Goal: Task Accomplishment & Management: Manage account settings

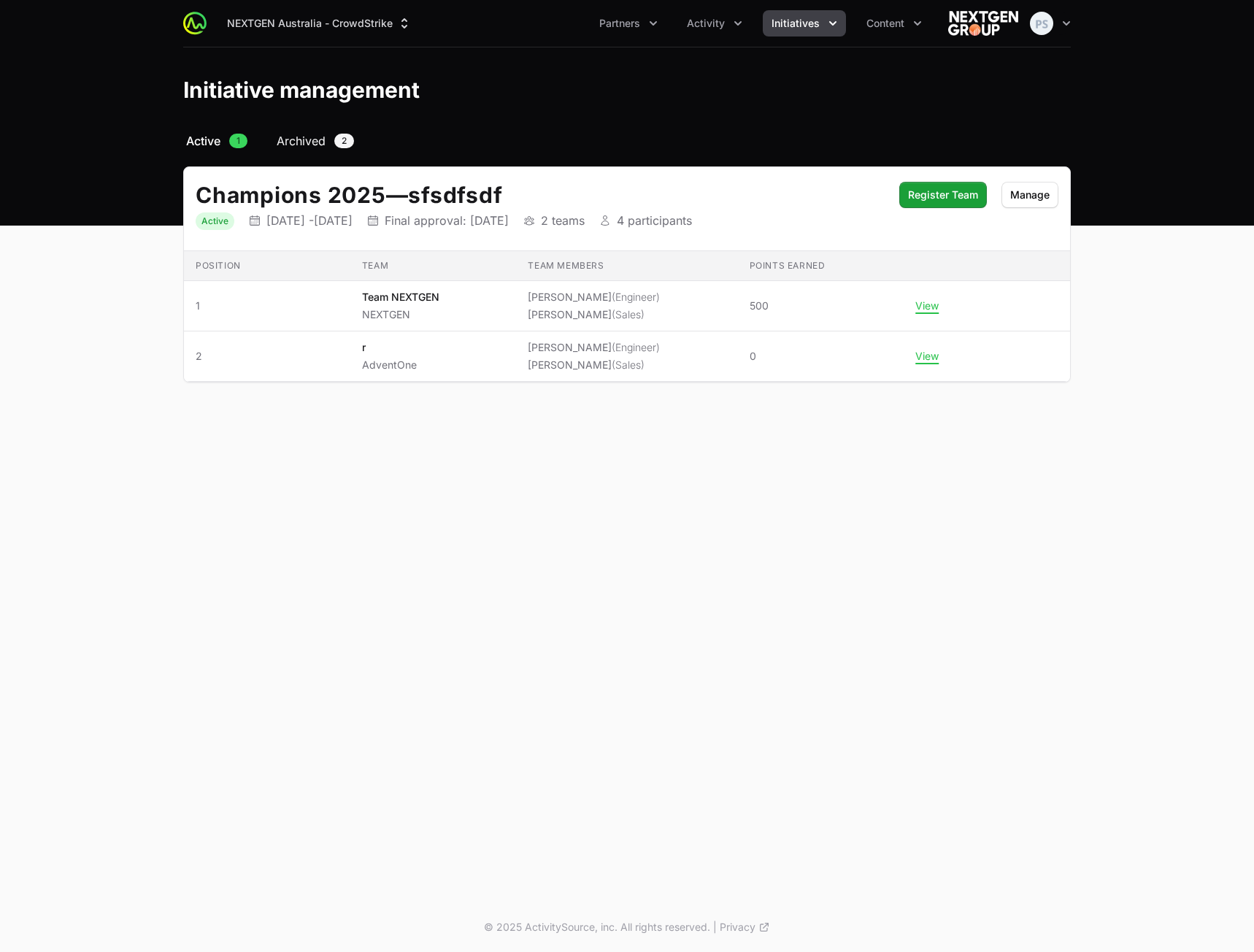
click at [294, 138] on span "Archived" at bounding box center [301, 141] width 49 height 18
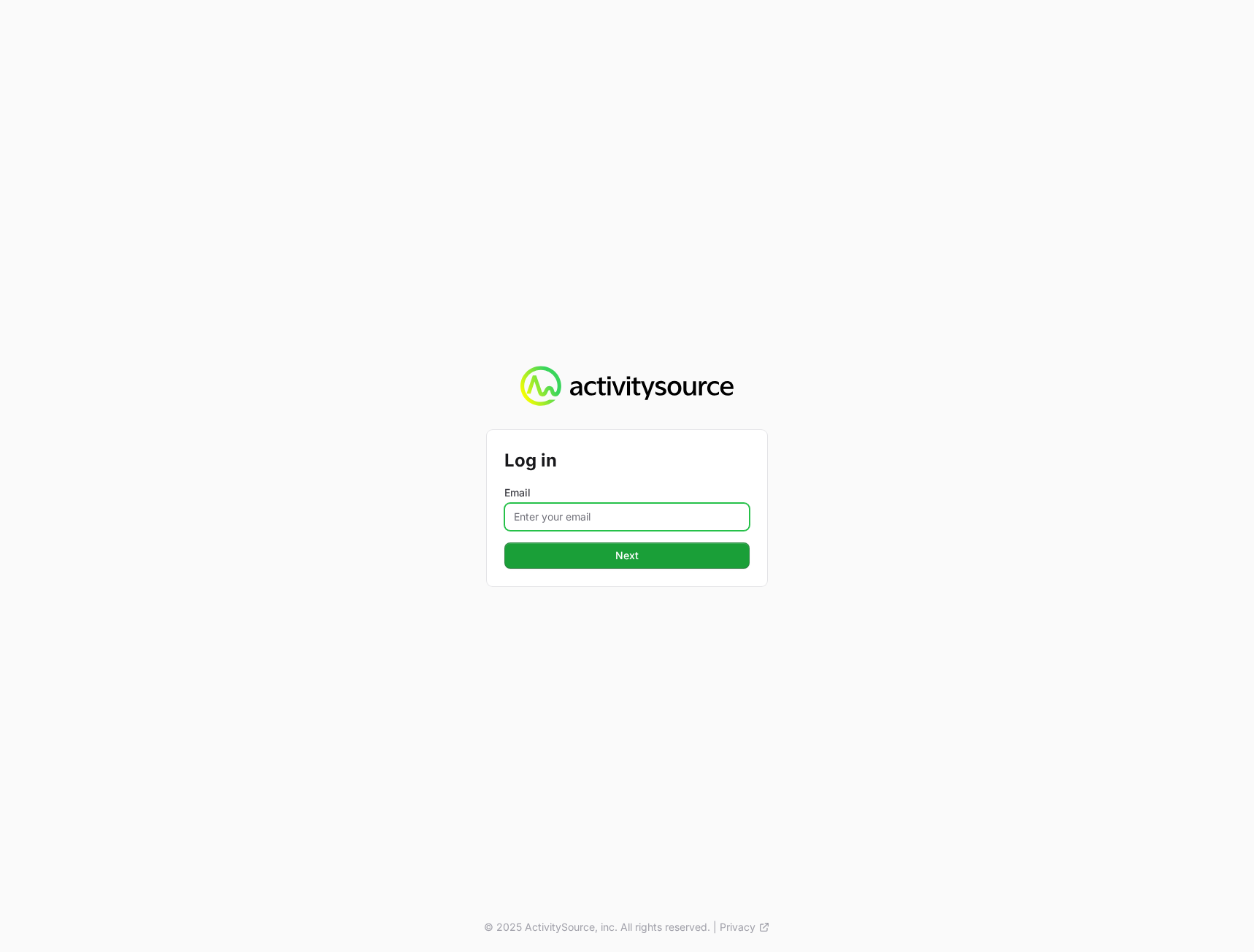
click at [609, 515] on input "Email" at bounding box center [627, 517] width 245 height 28
type input "[PERSON_NAME][EMAIL_ADDRESS][DOMAIN_NAME]"
drag, startPoint x: 891, startPoint y: 579, endPoint x: 827, endPoint y: 570, distance: 64.6
click at [889, 578] on div "Log in Email [PERSON_NAME][EMAIL_ADDRESS][DOMAIN_NAME] Next © 2025 ActivitySour…" at bounding box center [627, 476] width 1254 height 952
click at [654, 560] on button "Next" at bounding box center [627, 556] width 245 height 26
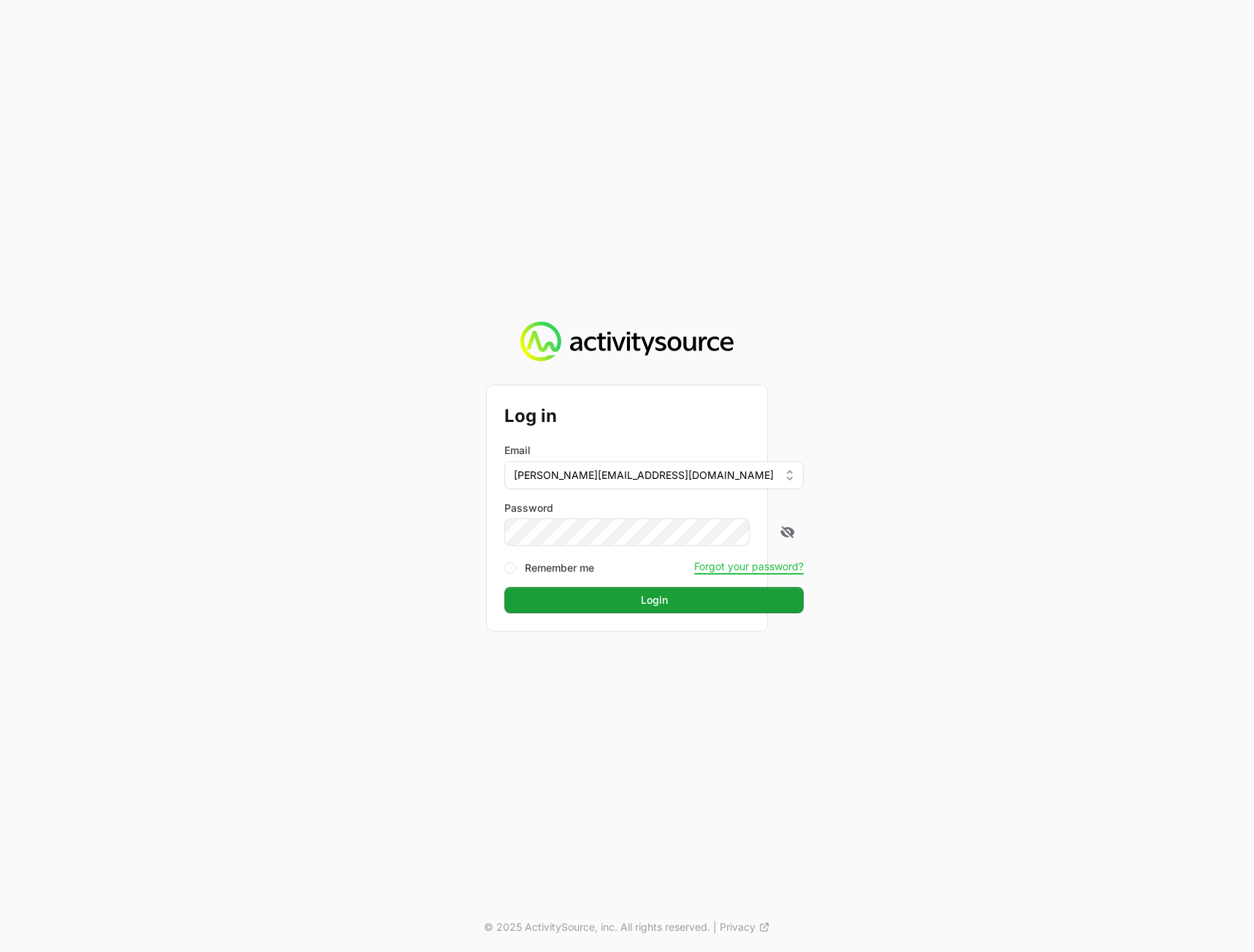
drag, startPoint x: 1151, startPoint y: 534, endPoint x: 999, endPoint y: 556, distance: 153.6
click at [1135, 530] on div "Log in Email [PERSON_NAME][EMAIL_ADDRESS][DOMAIN_NAME] Password Remember me For…" at bounding box center [627, 476] width 1254 height 952
click at [642, 606] on button "Login" at bounding box center [654, 600] width 299 height 26
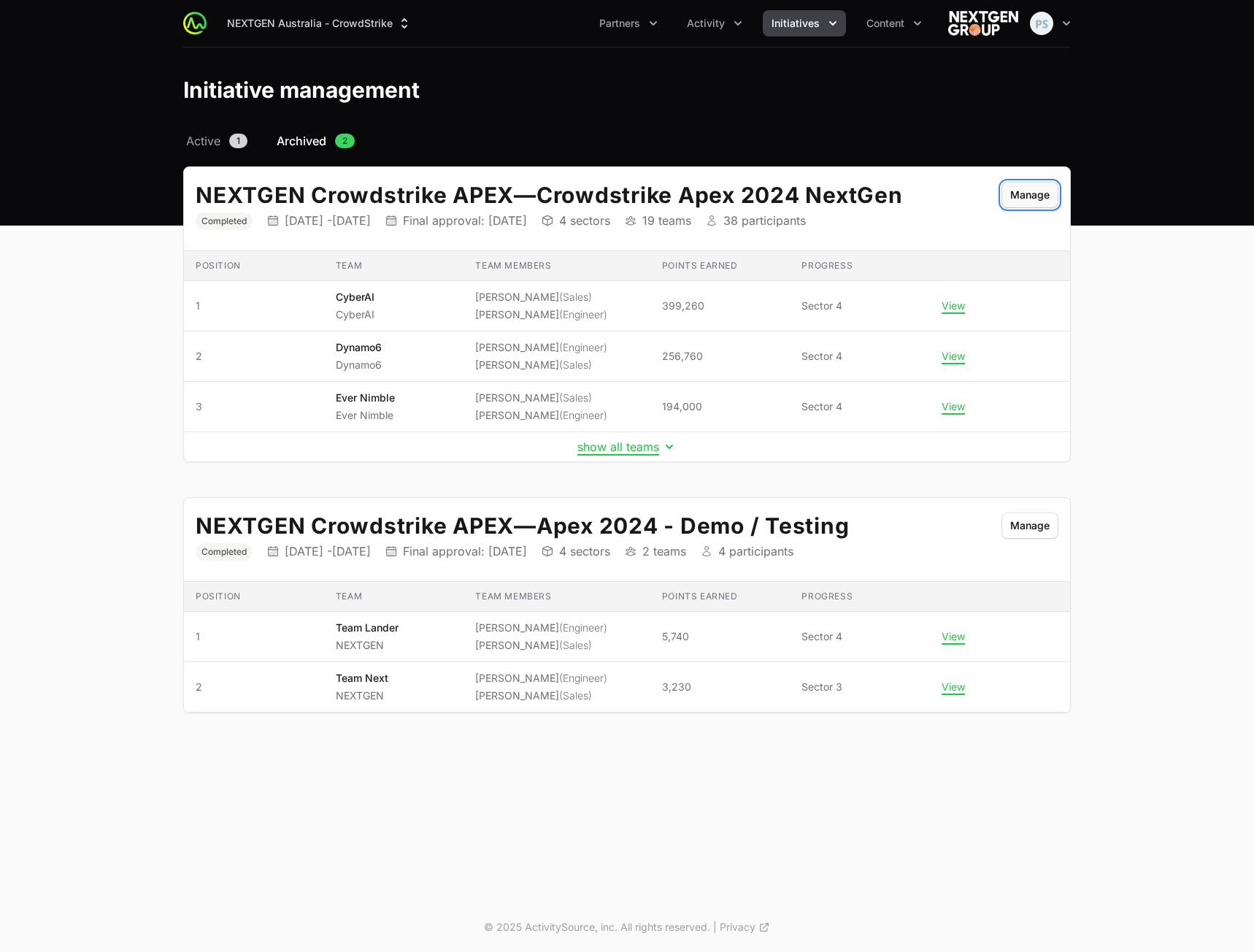
click at [1036, 197] on button "Manage" at bounding box center [1030, 195] width 57 height 26
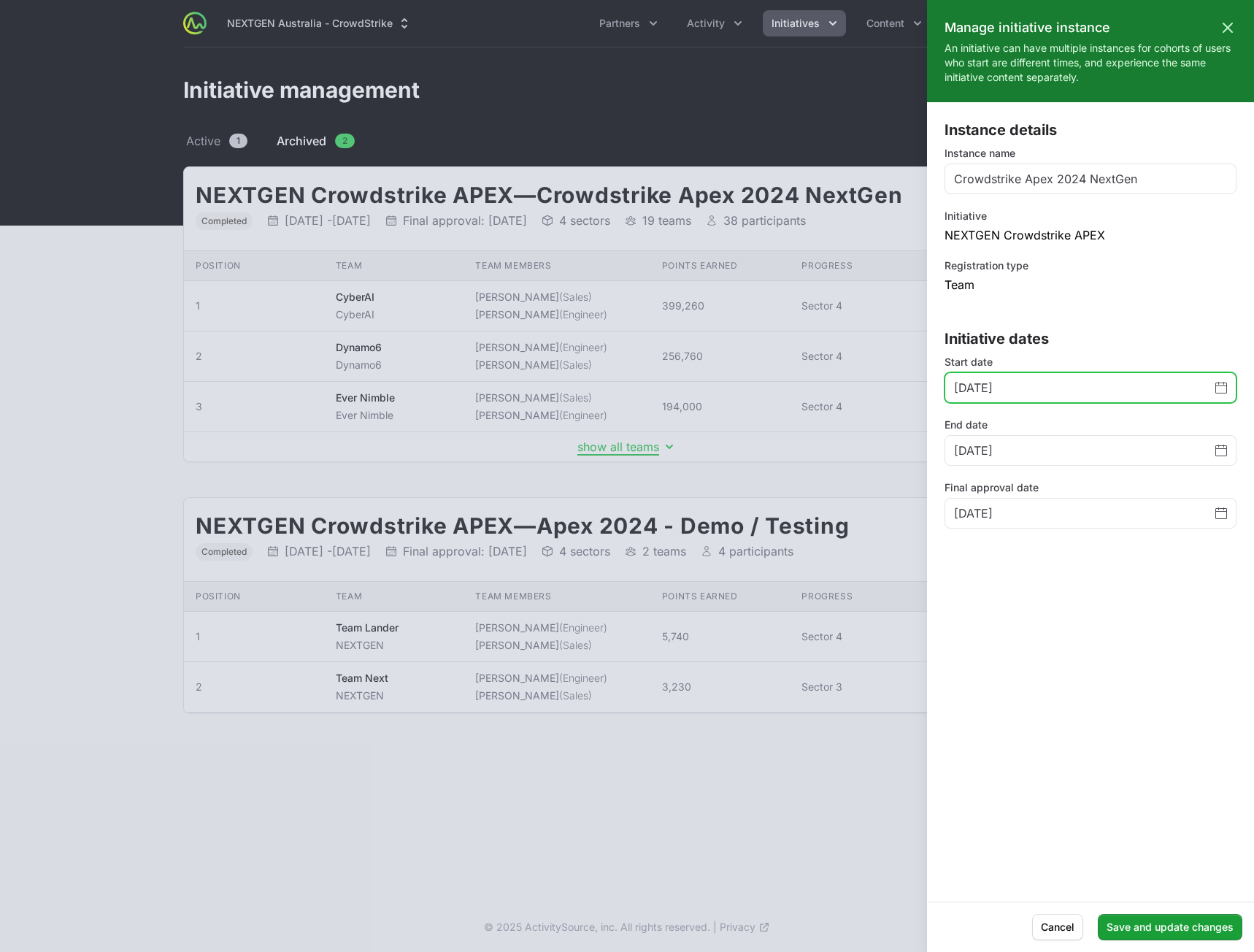
click at [1221, 393] on span "Change date, June 1, 2024" at bounding box center [1221, 387] width 11 height 18
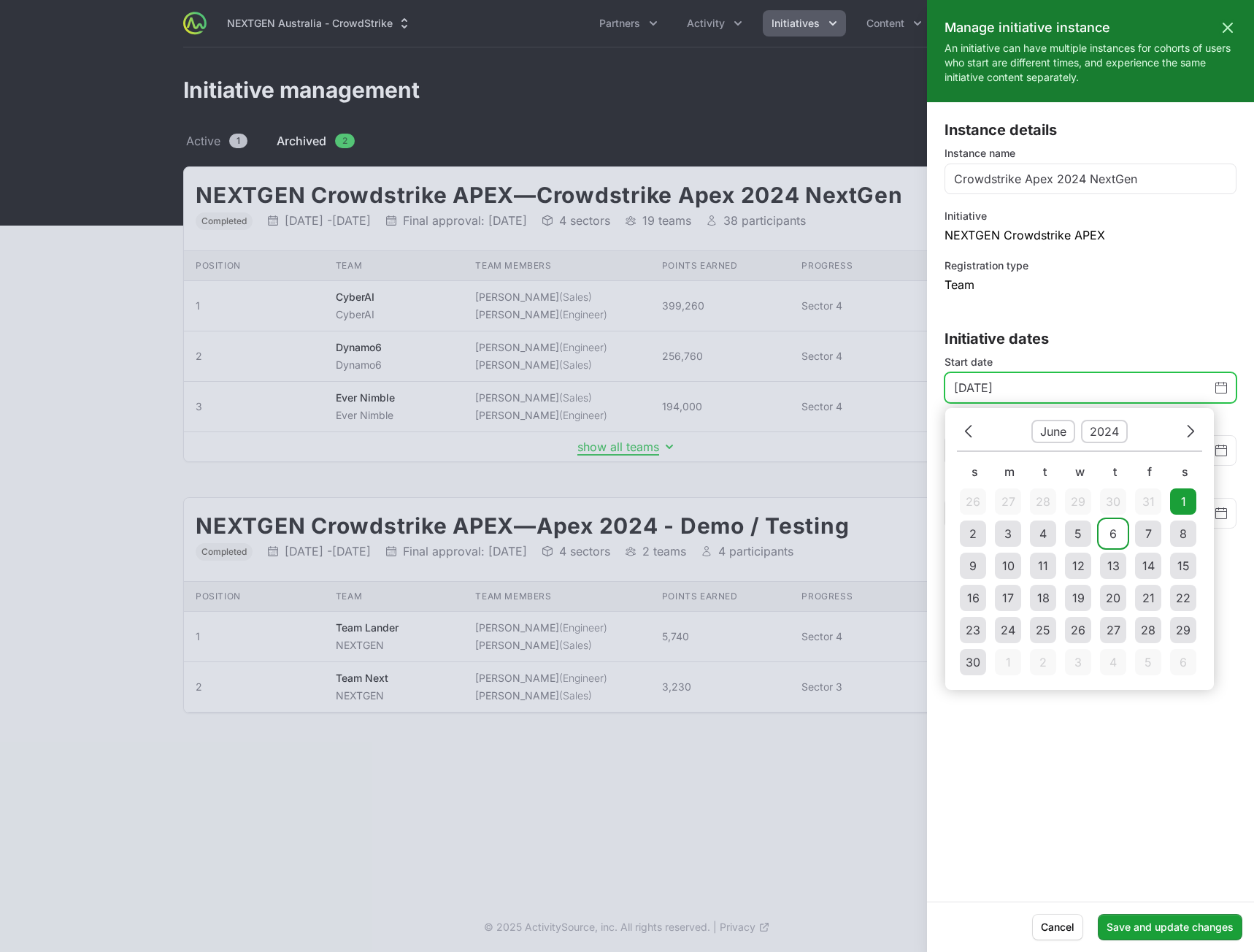
click at [1109, 526] on td "6" at bounding box center [1113, 534] width 26 height 26
type input "[DATE]"
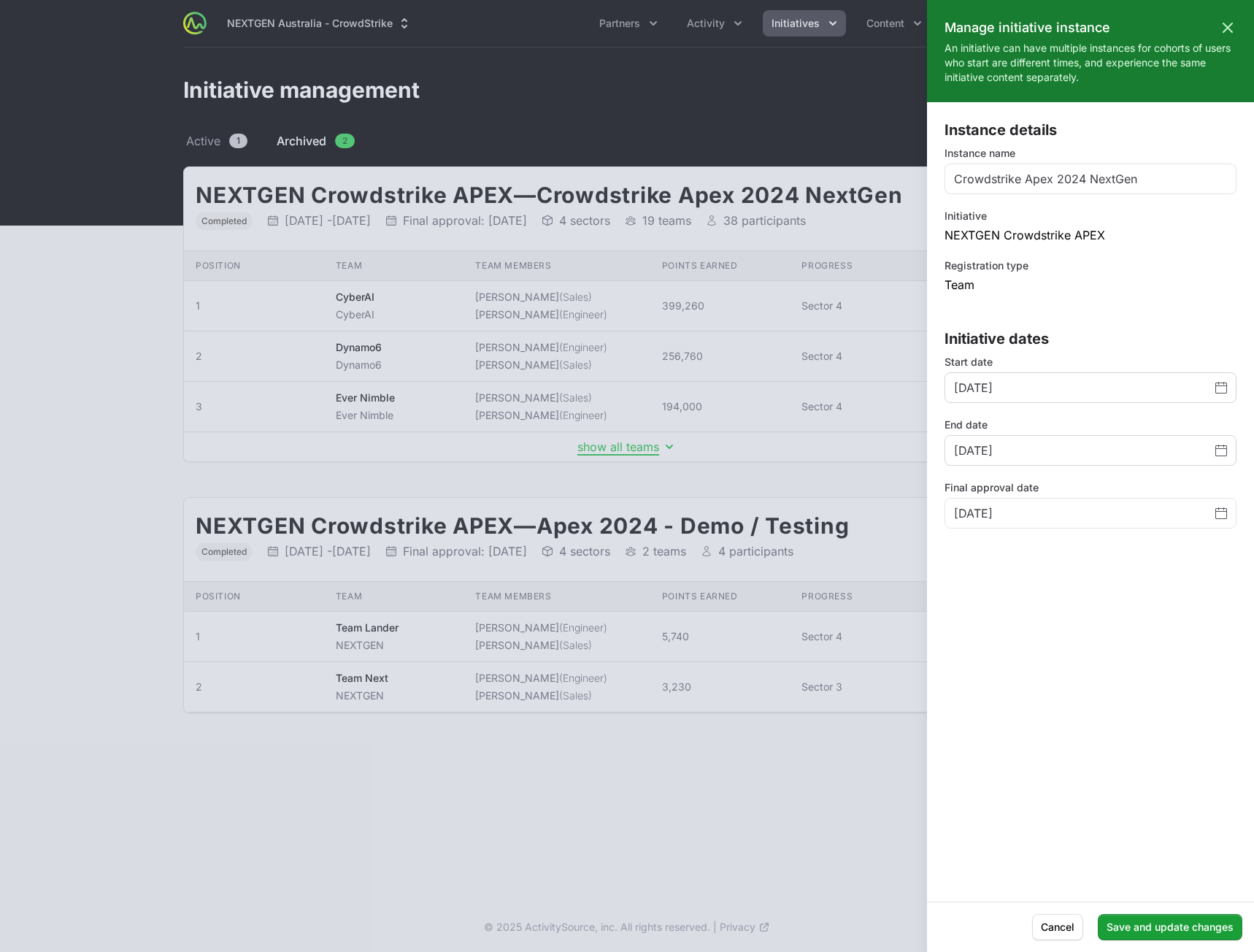
click at [1228, 449] on div "[DATE]" at bounding box center [1090, 451] width 292 height 31
drag, startPoint x: 1218, startPoint y: 454, endPoint x: 1208, endPoint y: 457, distance: 10.4
click at [1218, 452] on icon "Change date, January 31, 2025" at bounding box center [1221, 450] width 11 height 11
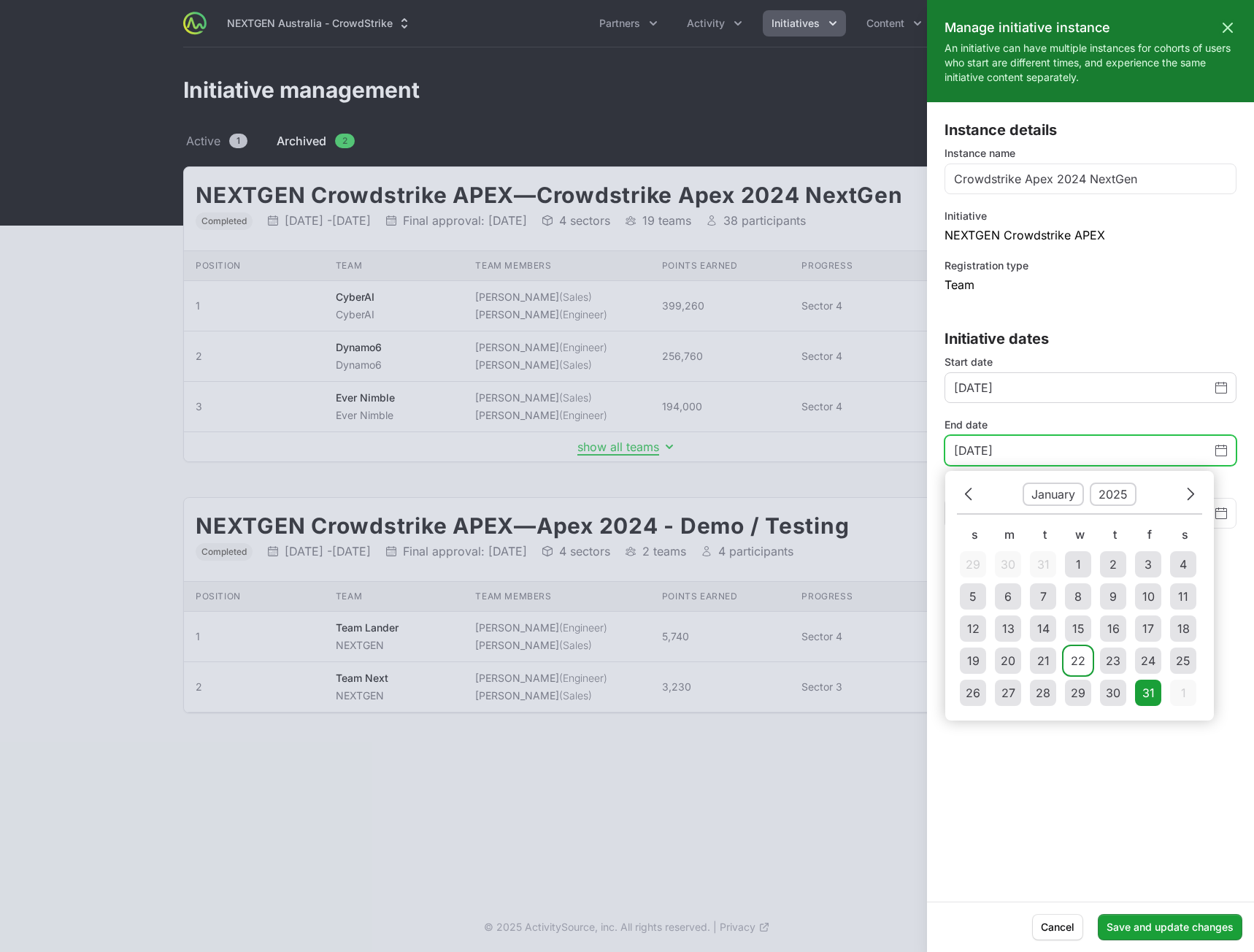
click at [1086, 660] on td "22" at bounding box center [1078, 660] width 26 height 26
type input "[DATE]"
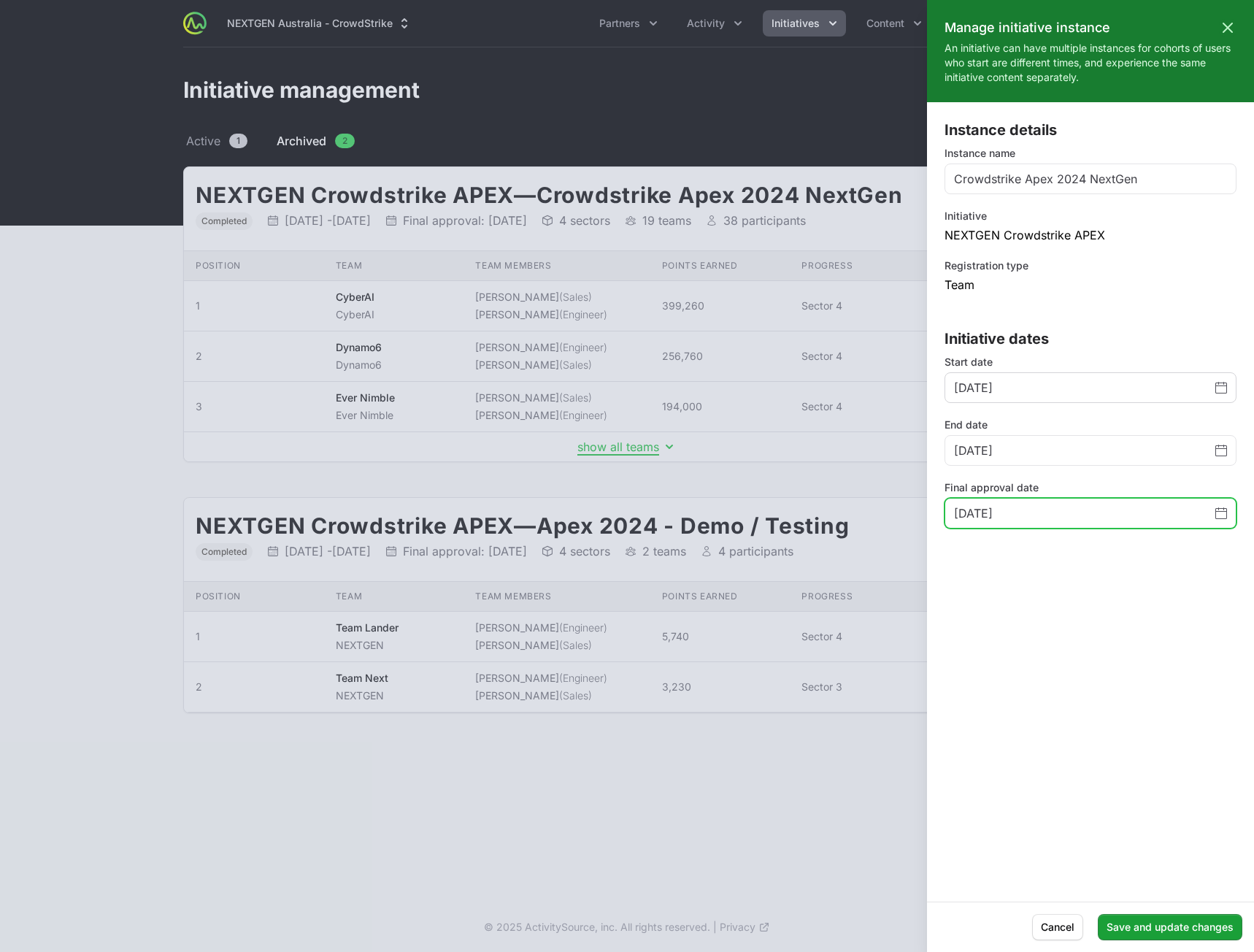
click at [1220, 515] on icon "Change date, March 6, 2025" at bounding box center [1221, 513] width 11 height 11
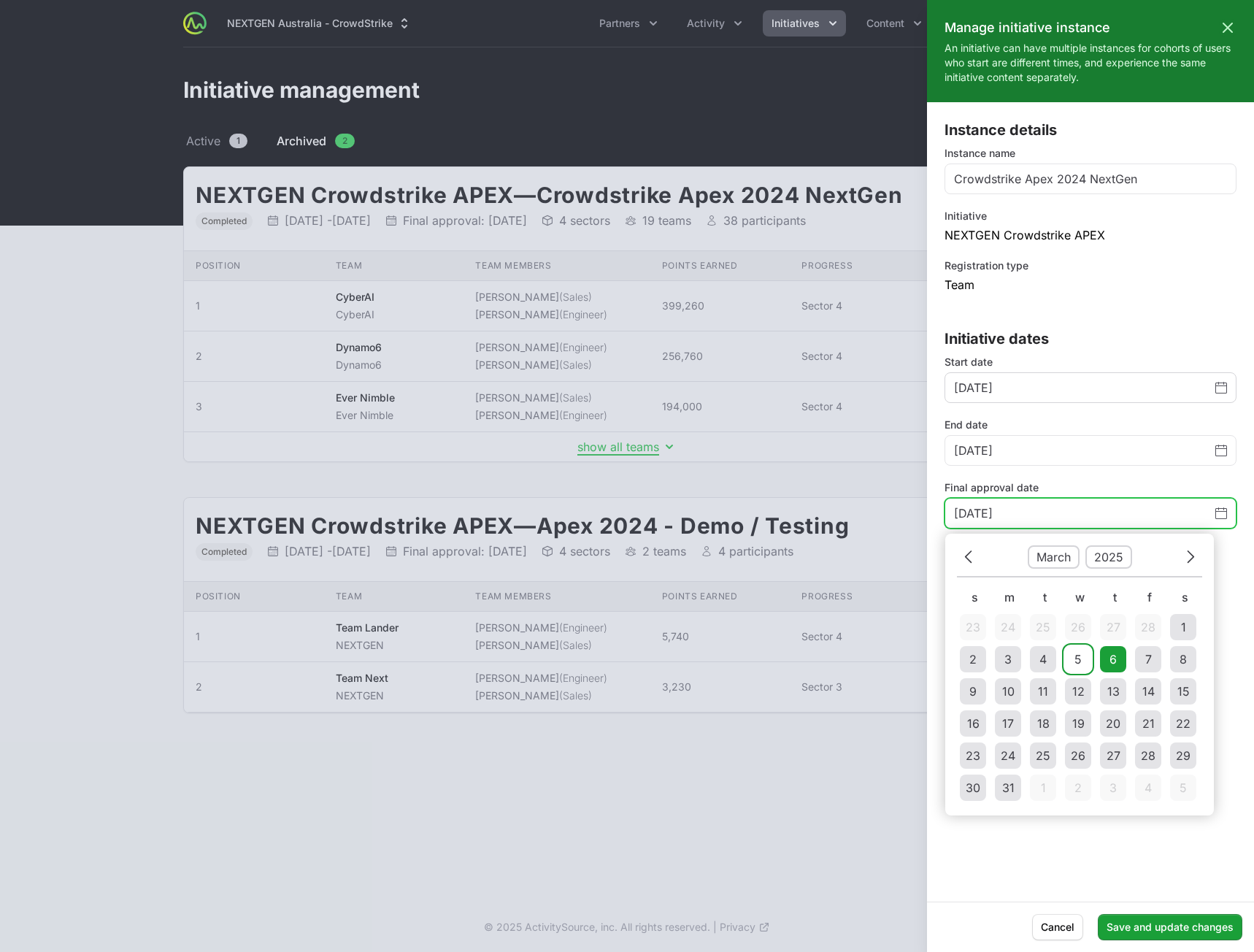
click at [1068, 658] on td "5" at bounding box center [1078, 659] width 26 height 26
type input "[DATE]"
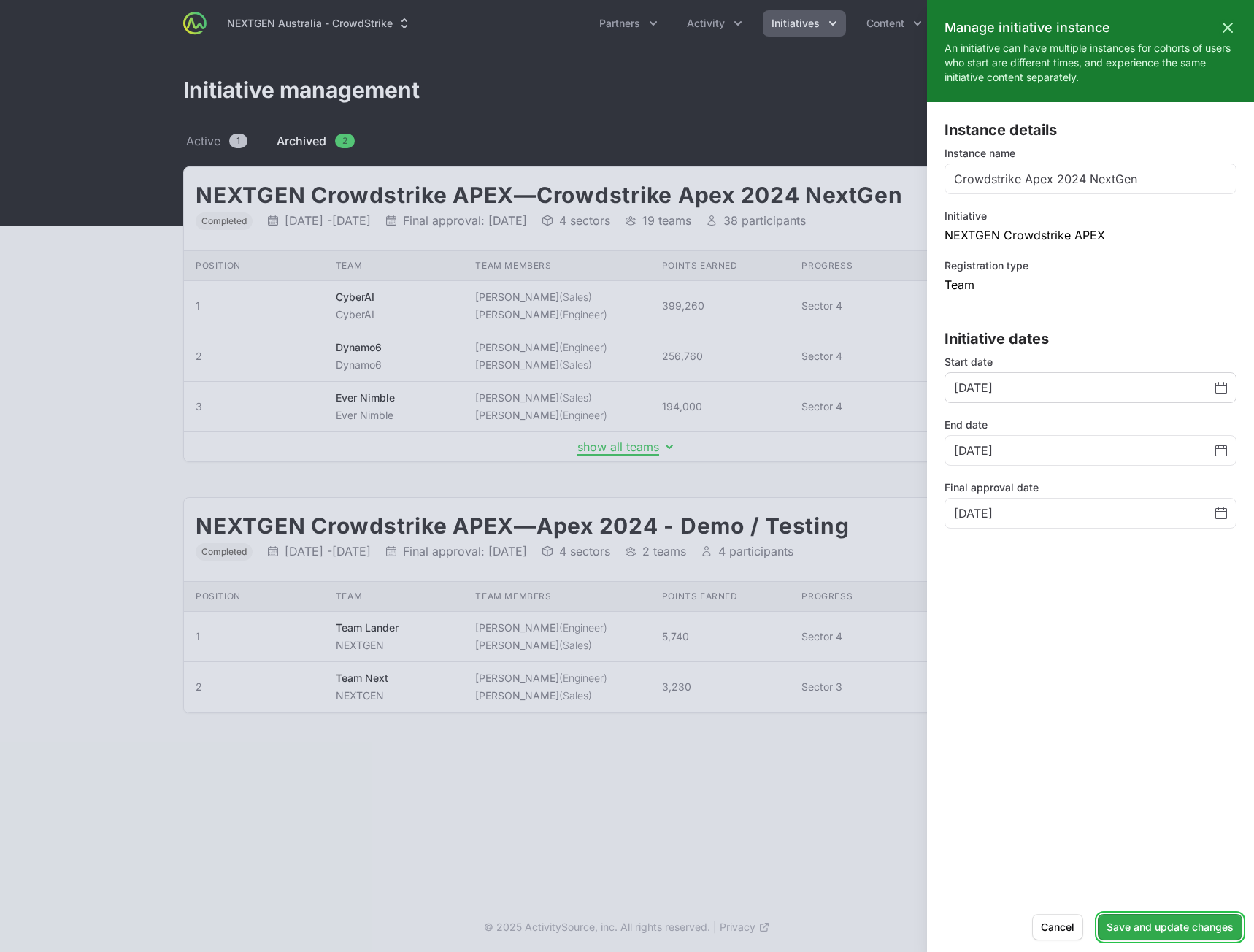
click at [1157, 933] on button "Save and update changes" at bounding box center [1170, 927] width 145 height 26
type input "[DATE]"
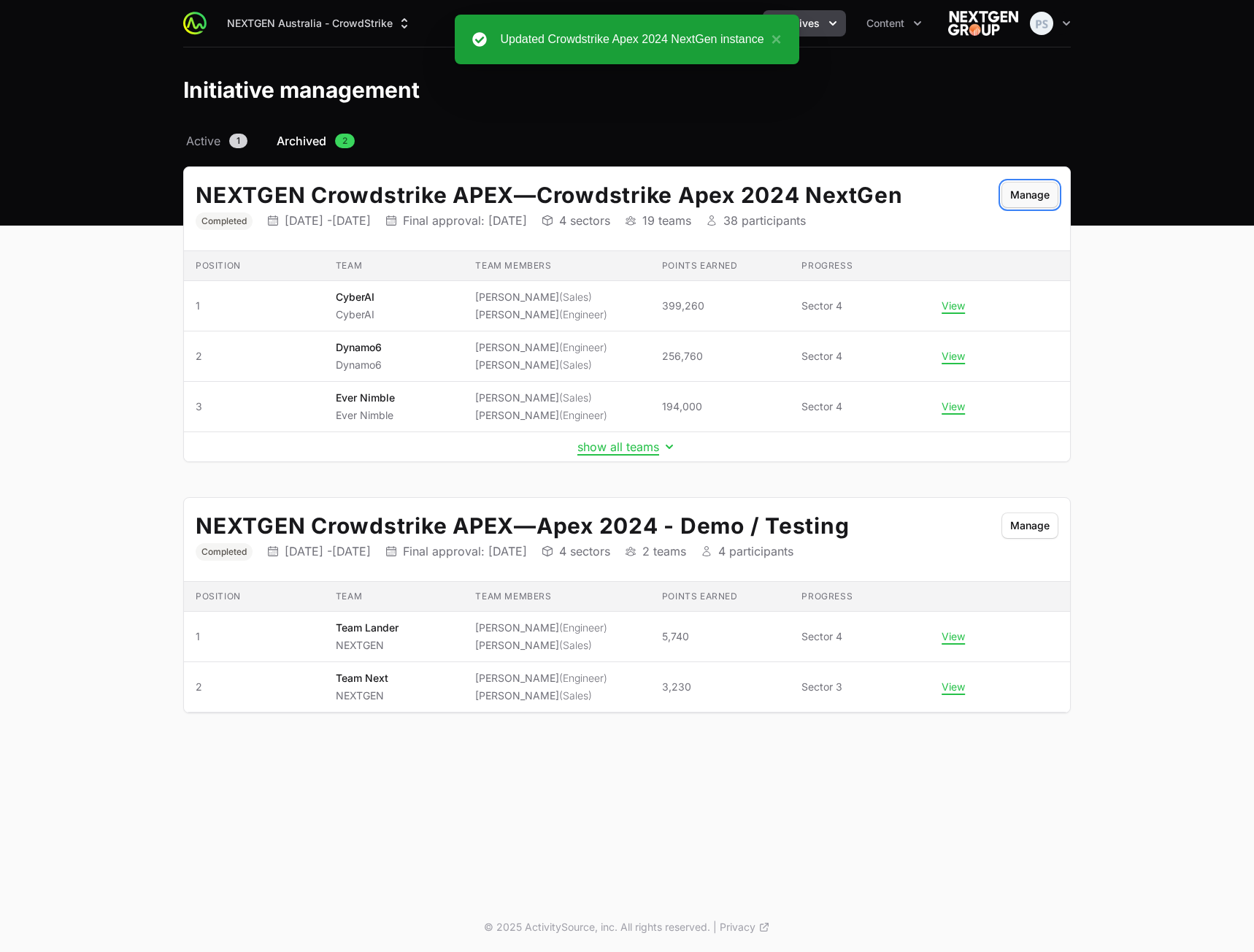
click at [1031, 201] on button "Manage" at bounding box center [1030, 195] width 57 height 26
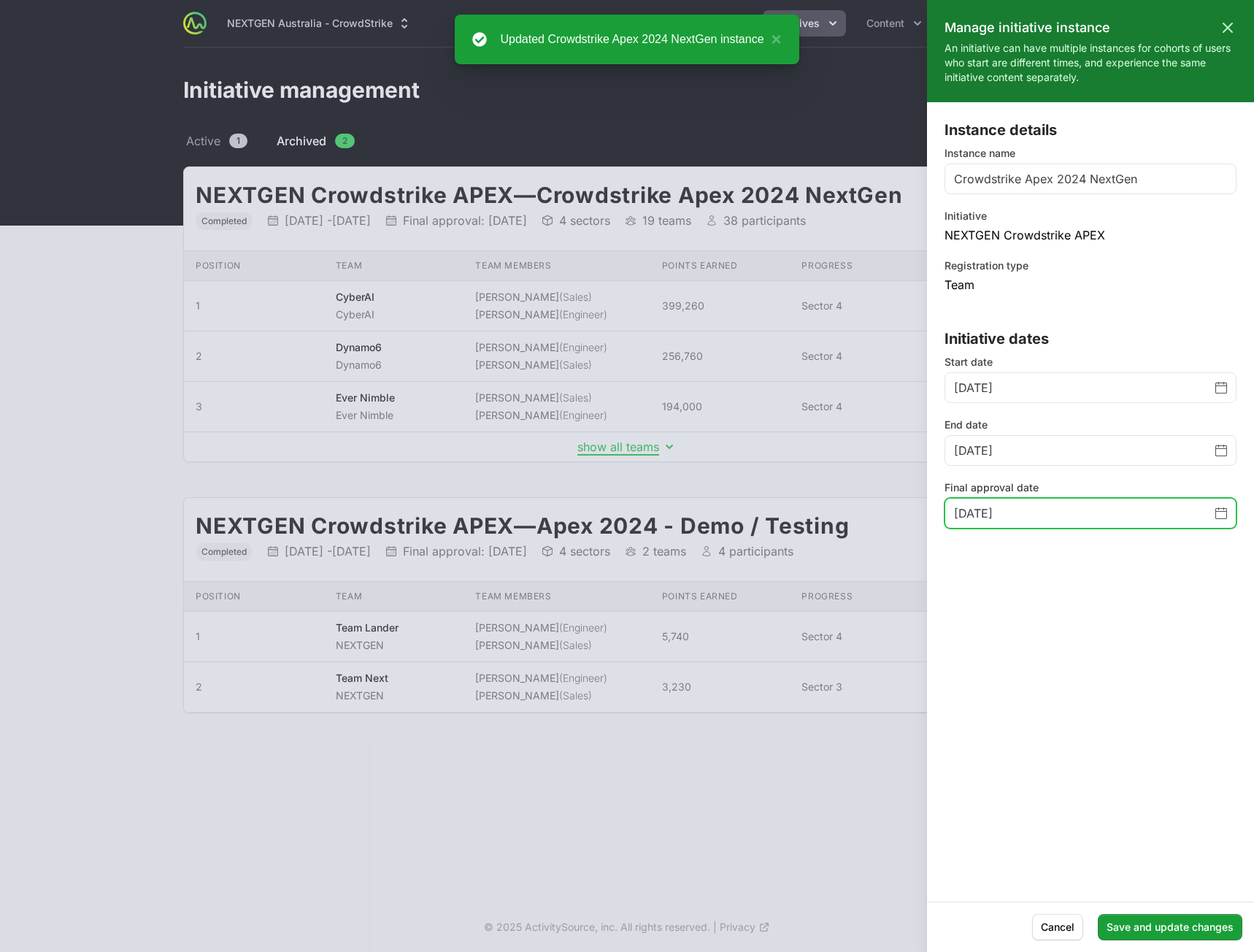
click at [1219, 517] on icon "Change date, March 5, 2025" at bounding box center [1221, 513] width 11 height 11
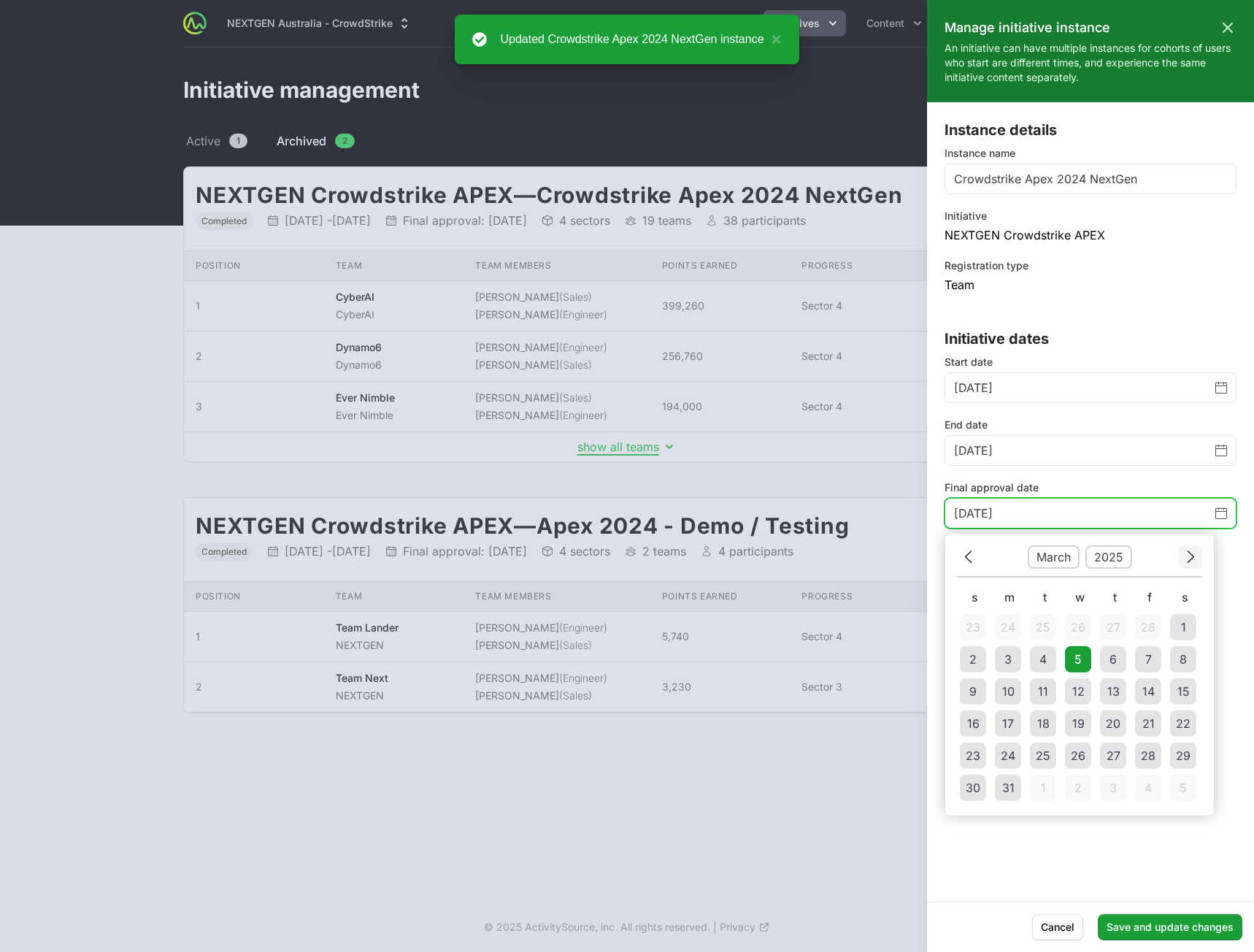
click at [1193, 556] on icon "Choose date" at bounding box center [1191, 556] width 6 height 12
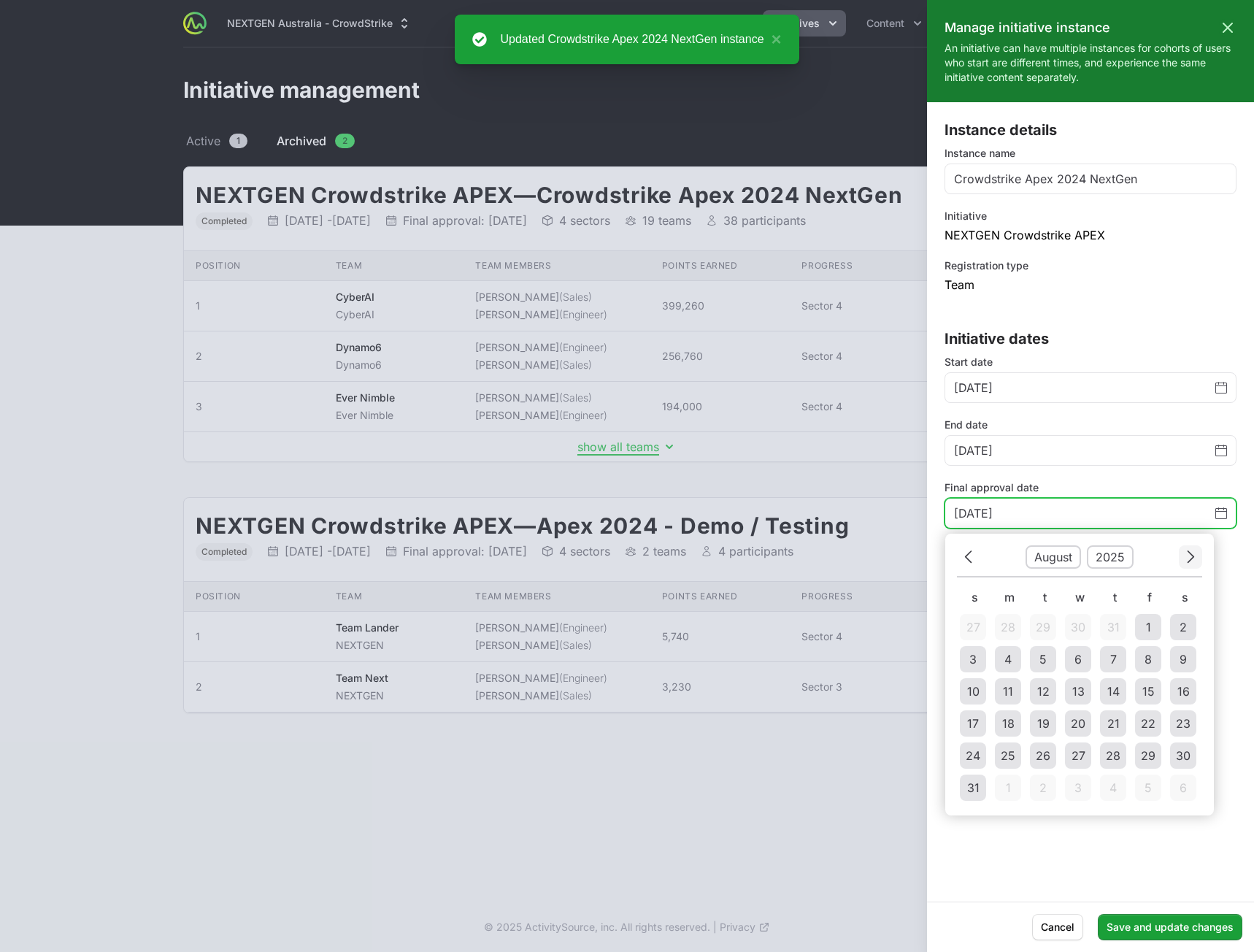
click at [1193, 556] on icon "Choose date" at bounding box center [1191, 556] width 6 height 12
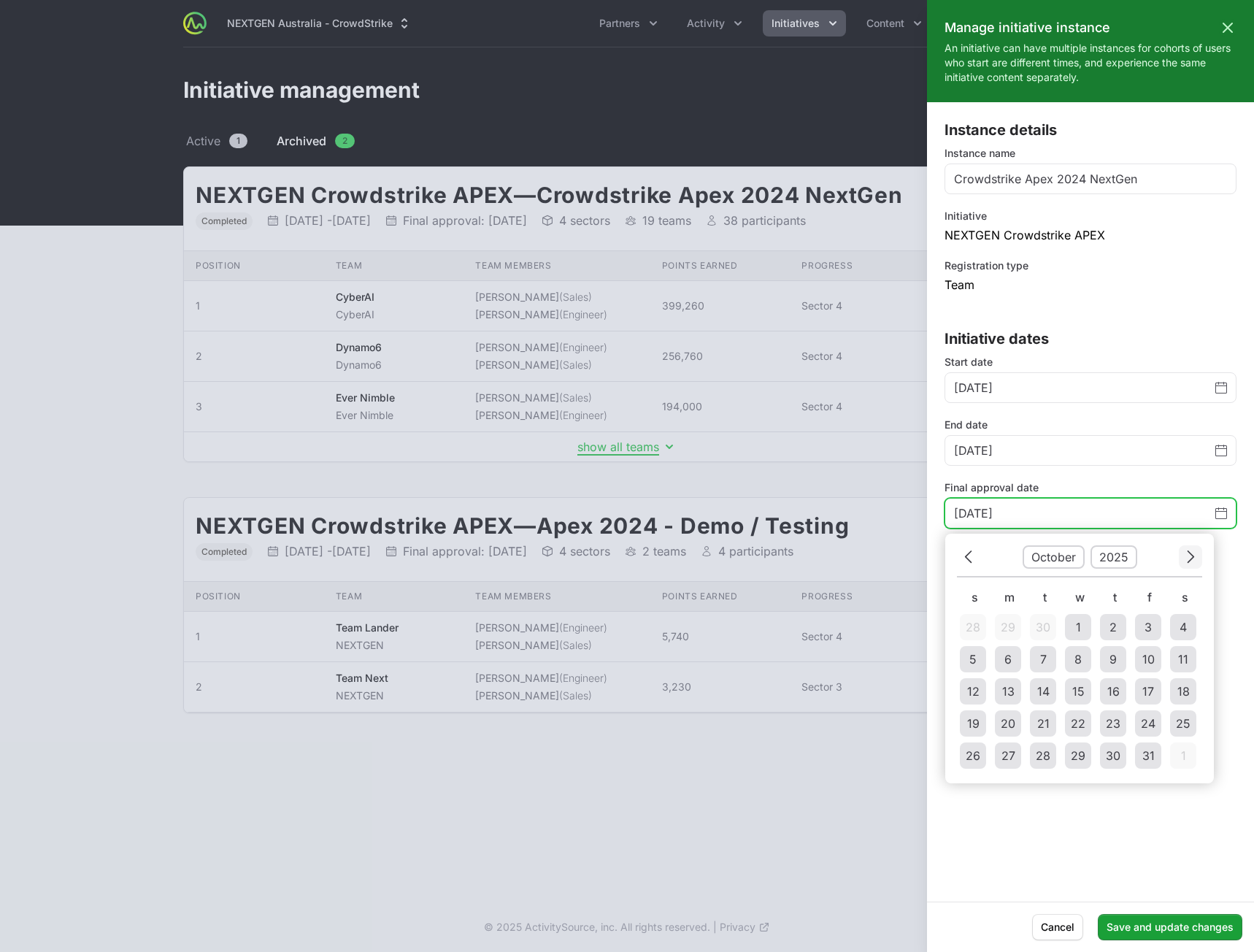
click at [1193, 556] on icon "Choose date" at bounding box center [1191, 556] width 6 height 12
click at [1158, 689] on td "16" at bounding box center [1148, 691] width 26 height 26
type input "[DATE]"
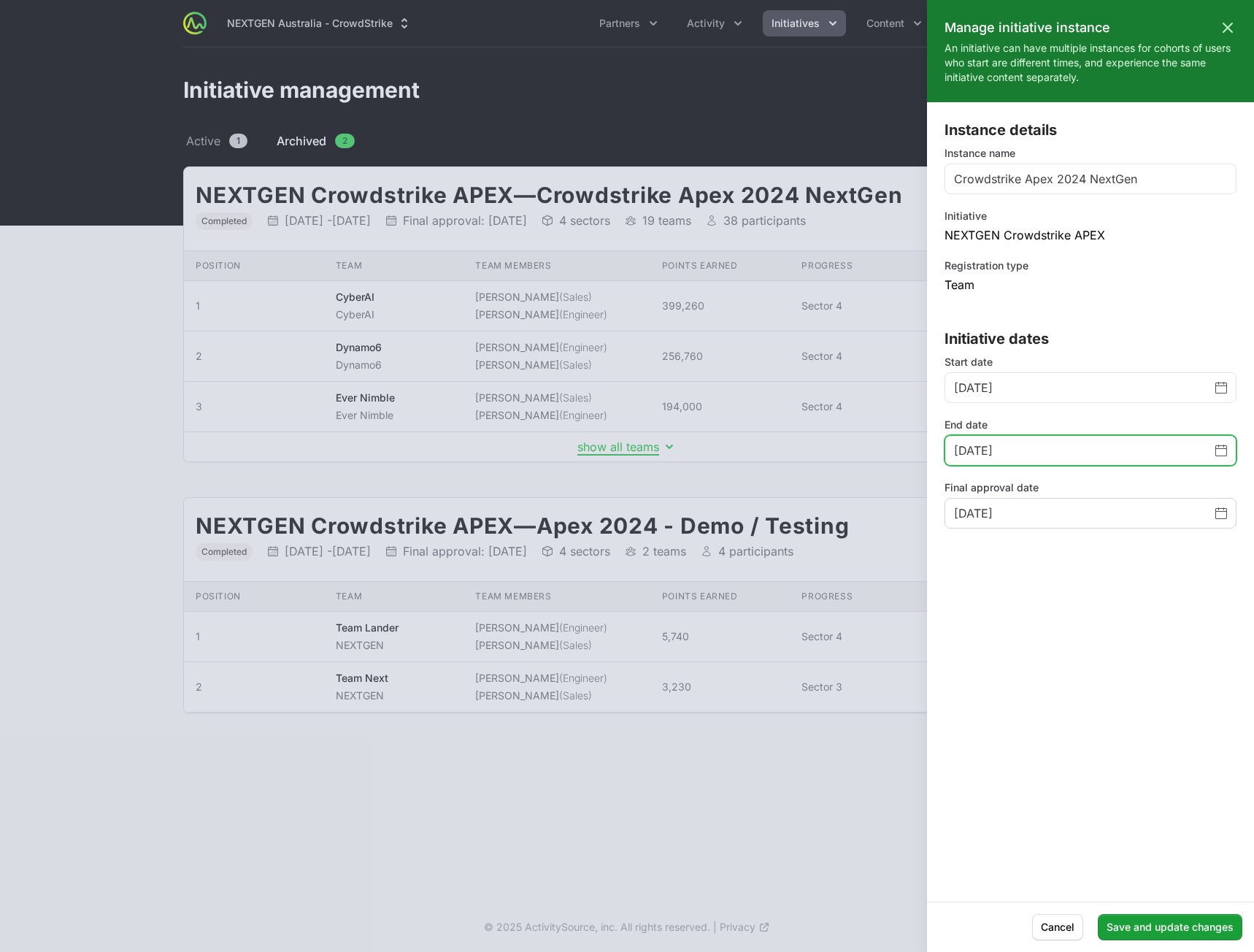
click at [1226, 455] on icon "Change date, January 22, 2025" at bounding box center [1221, 450] width 11 height 11
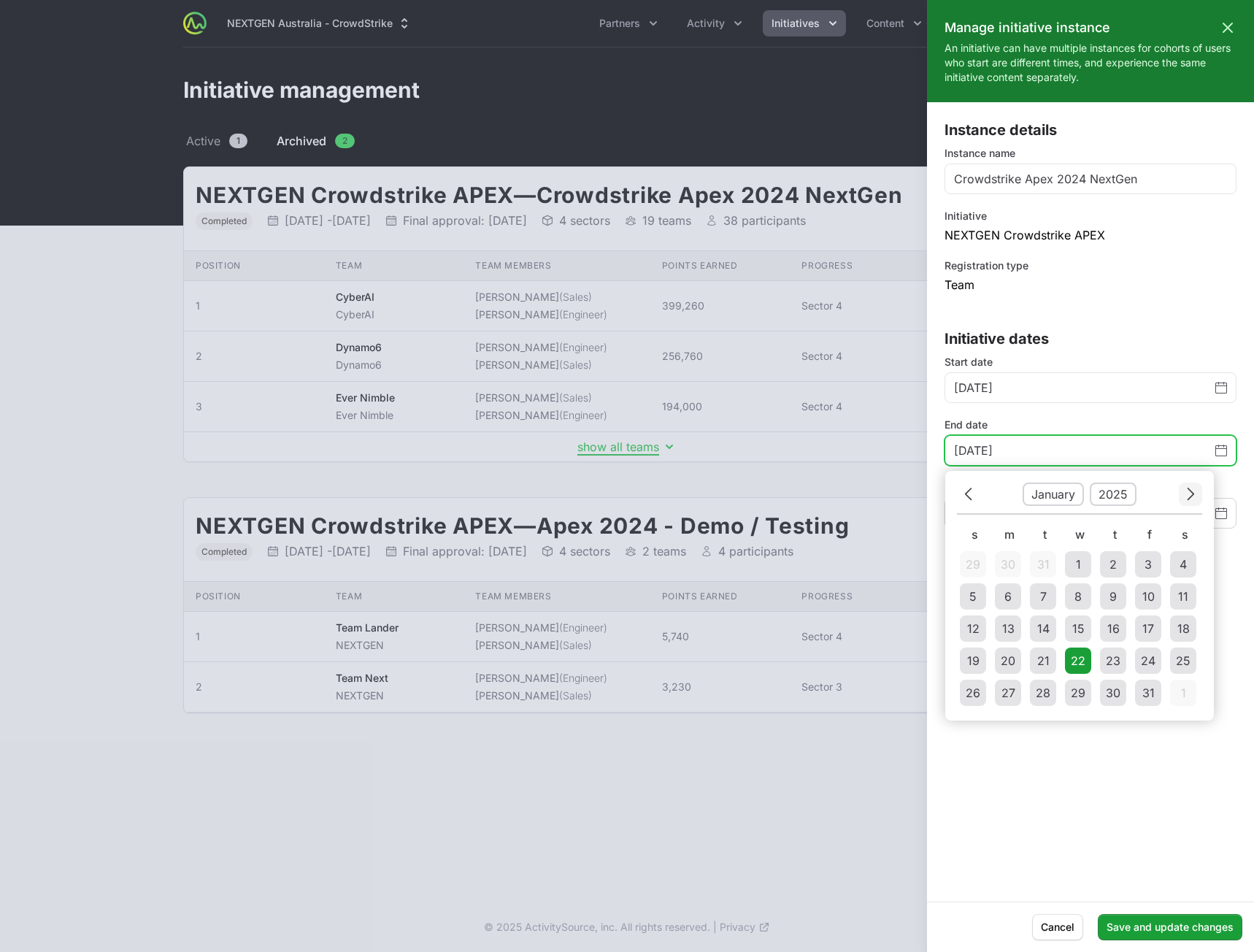
click at [1193, 501] on icon "Choose date" at bounding box center [1190, 494] width 9 height 19
click at [1195, 495] on button "Next" at bounding box center [1190, 494] width 24 height 23
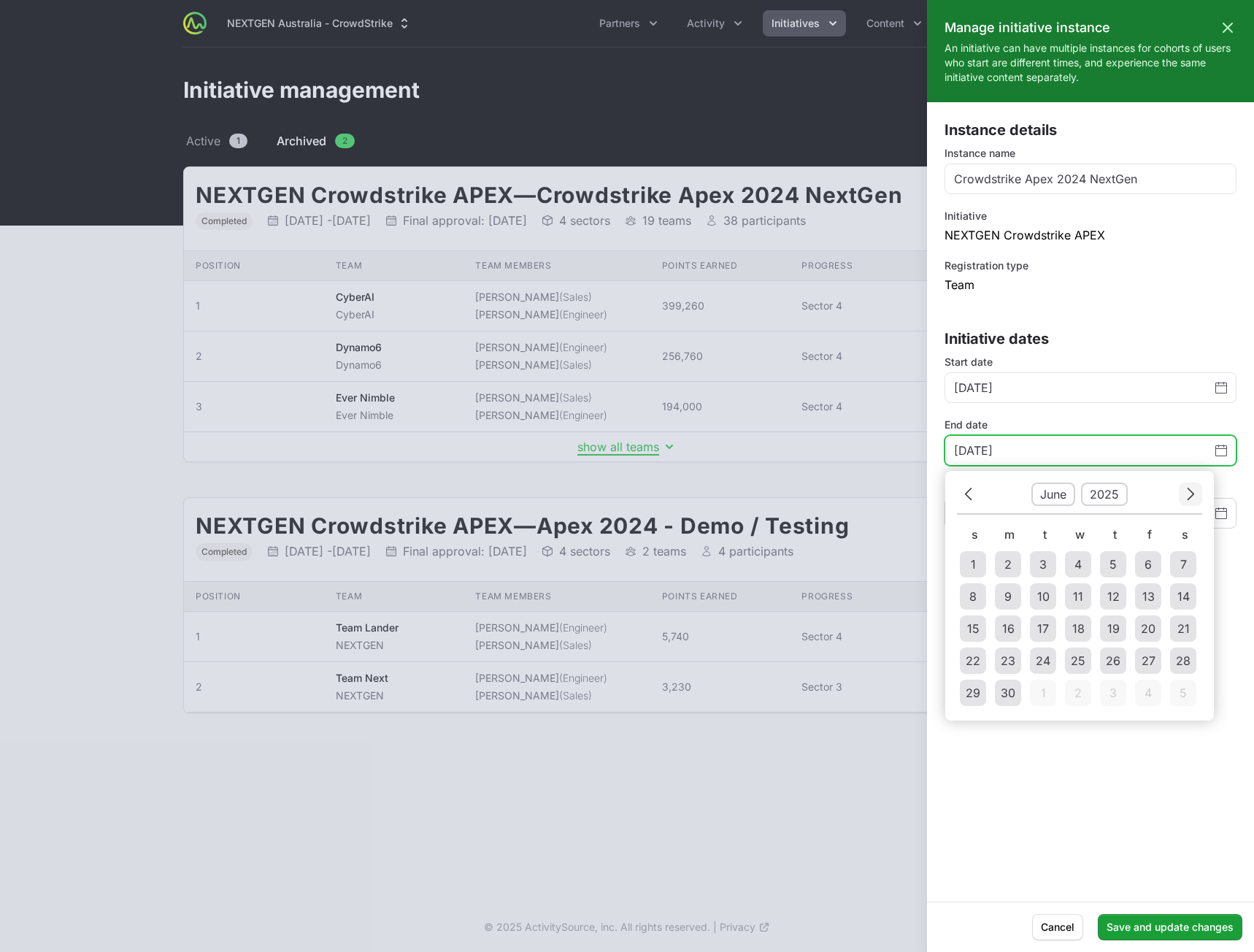
click at [1195, 495] on button "Next" at bounding box center [1190, 494] width 24 height 23
click at [1191, 497] on icon "Choose date" at bounding box center [1191, 493] width 6 height 12
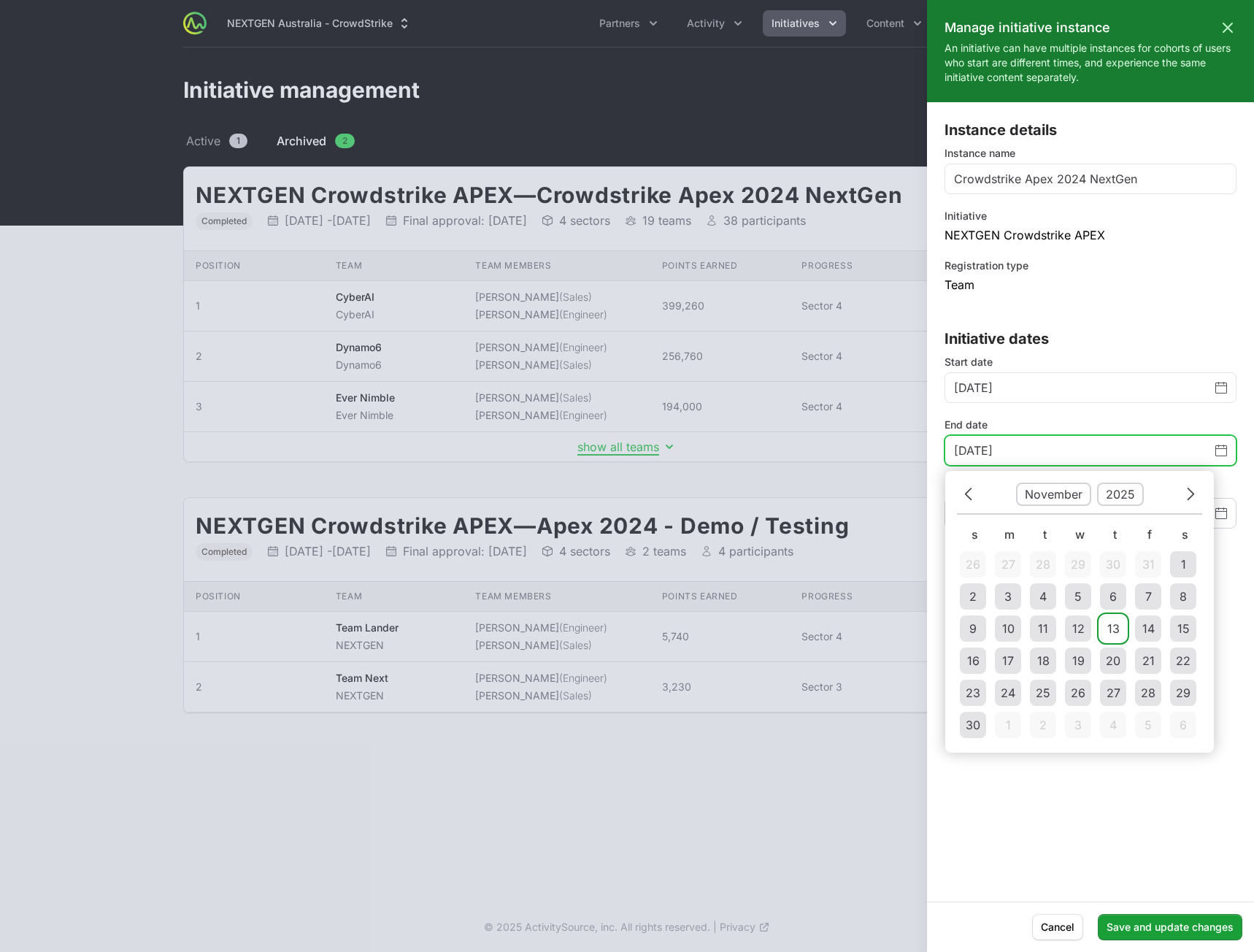
click at [1112, 634] on div "13" at bounding box center [1113, 629] width 12 height 18
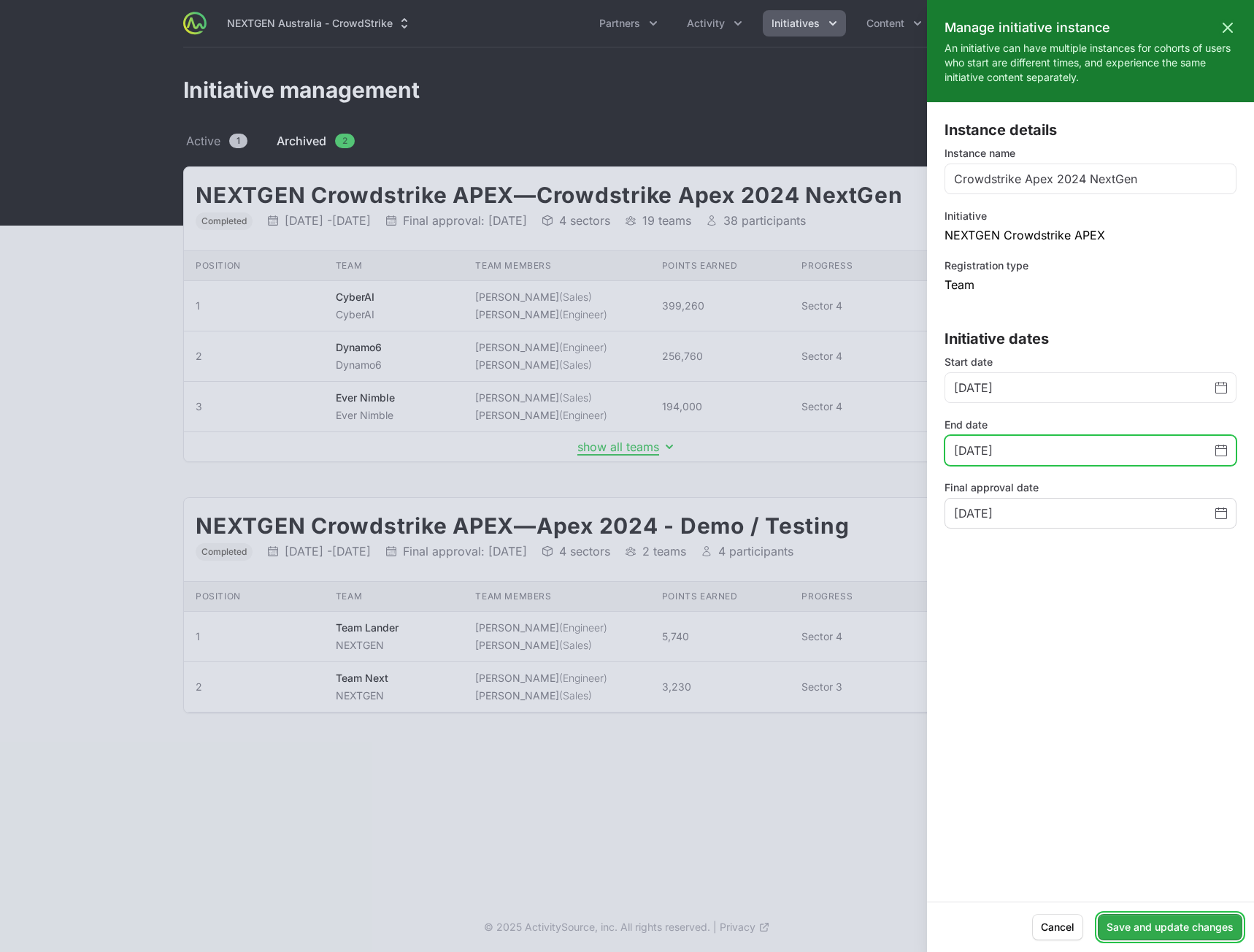
click at [1160, 928] on button "Save and update changes" at bounding box center [1170, 927] width 145 height 26
type input "[DATE]"
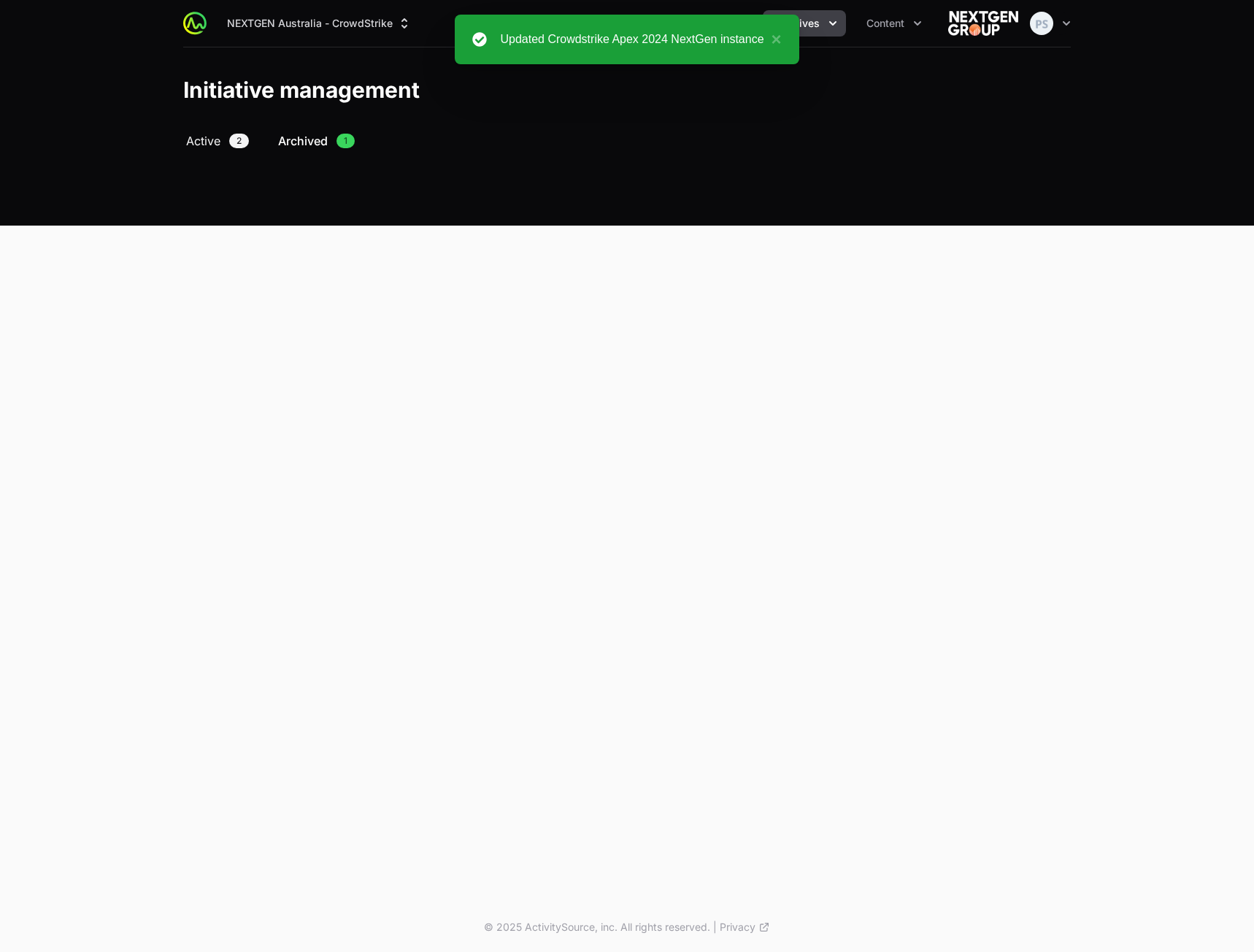
click at [184, 142] on link "Active 2" at bounding box center [218, 141] width 68 height 18
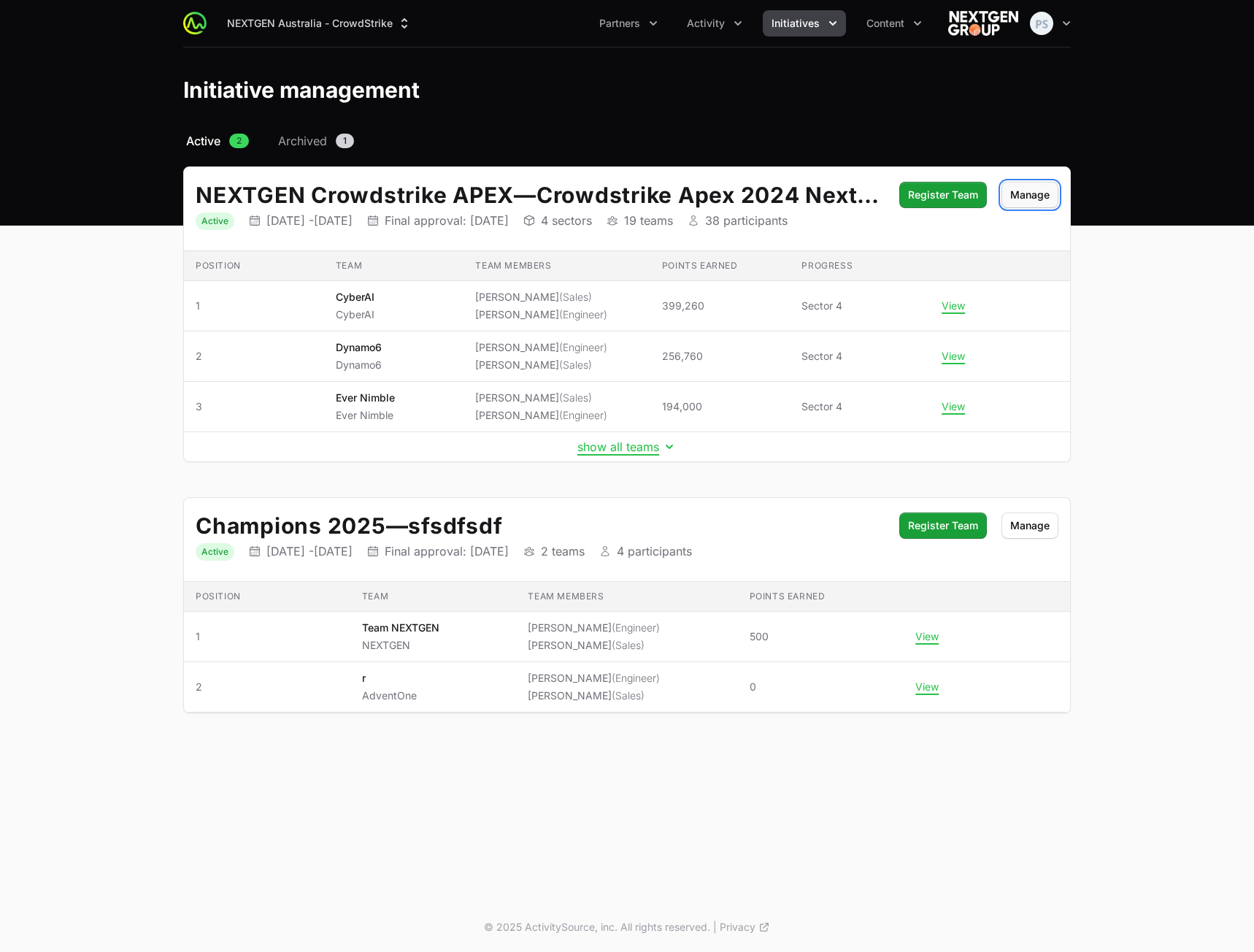
click at [1036, 196] on button "Manage" at bounding box center [1030, 195] width 57 height 26
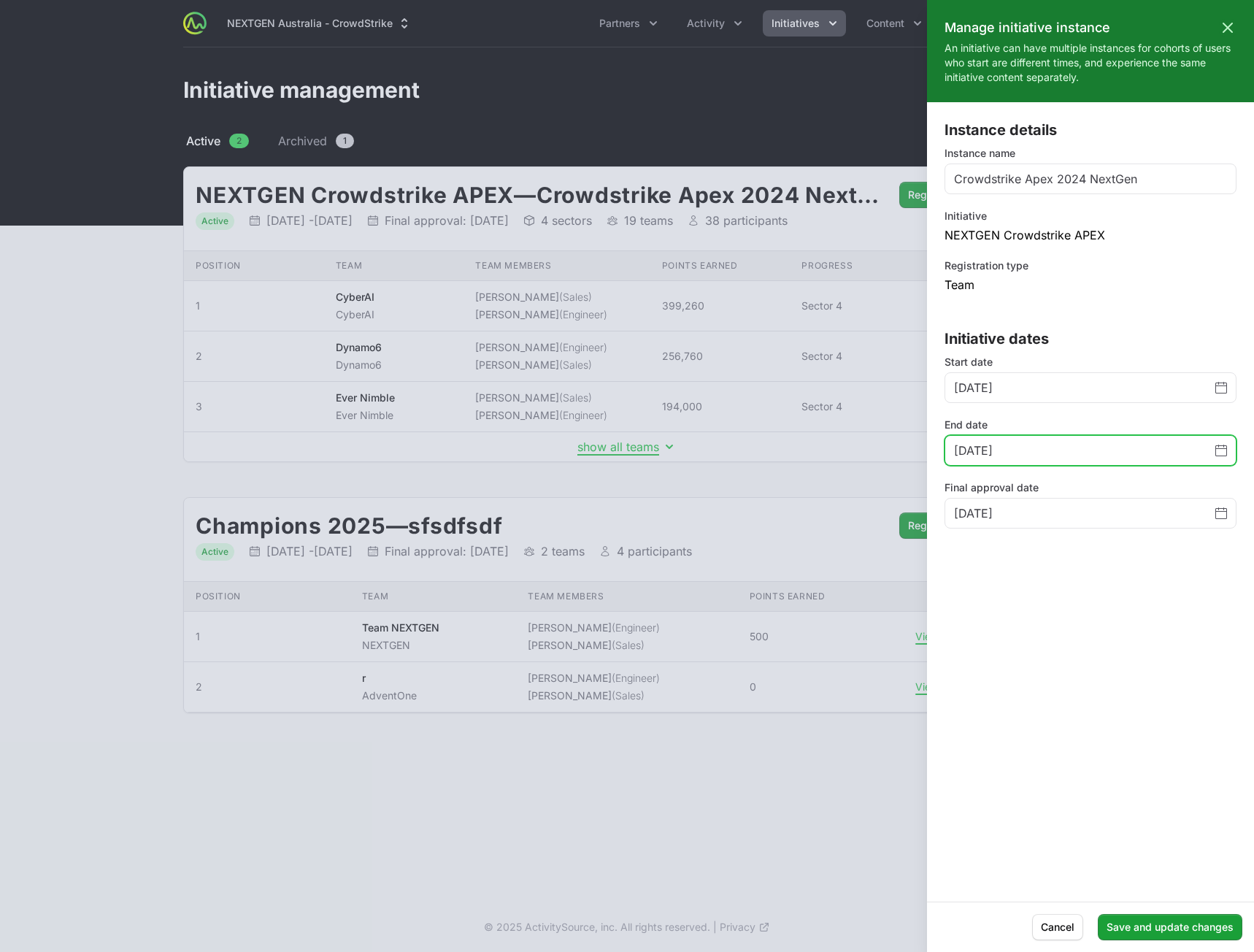
click at [1221, 452] on icon "Change date, November 13, 2025" at bounding box center [1221, 450] width 11 height 11
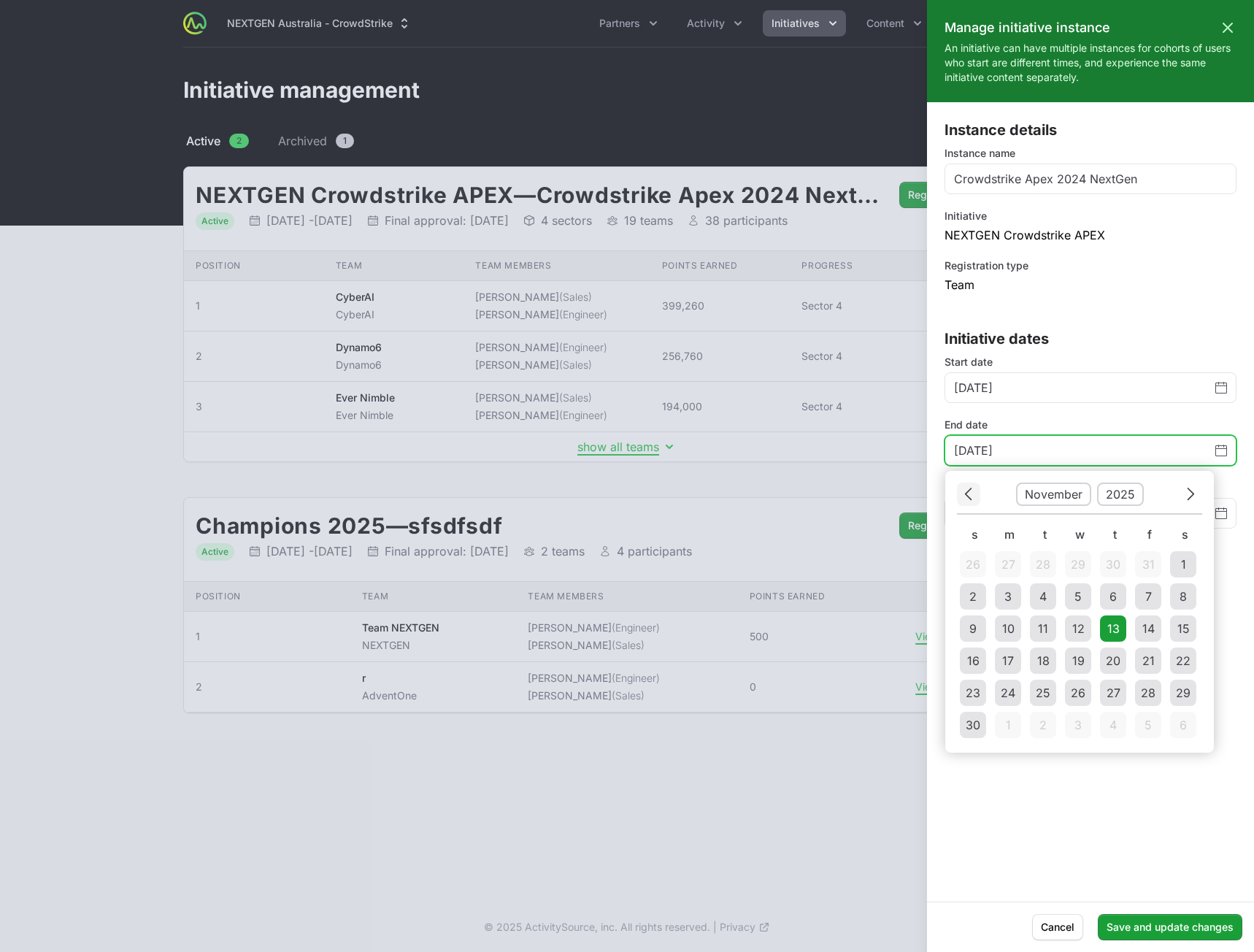
click at [979, 496] on button "Previous" at bounding box center [968, 494] width 24 height 23
click at [974, 496] on button "Previous" at bounding box center [968, 494] width 24 height 23
click at [973, 496] on button "Previous" at bounding box center [968, 494] width 24 height 23
click at [971, 497] on button "Previous" at bounding box center [968, 494] width 24 height 23
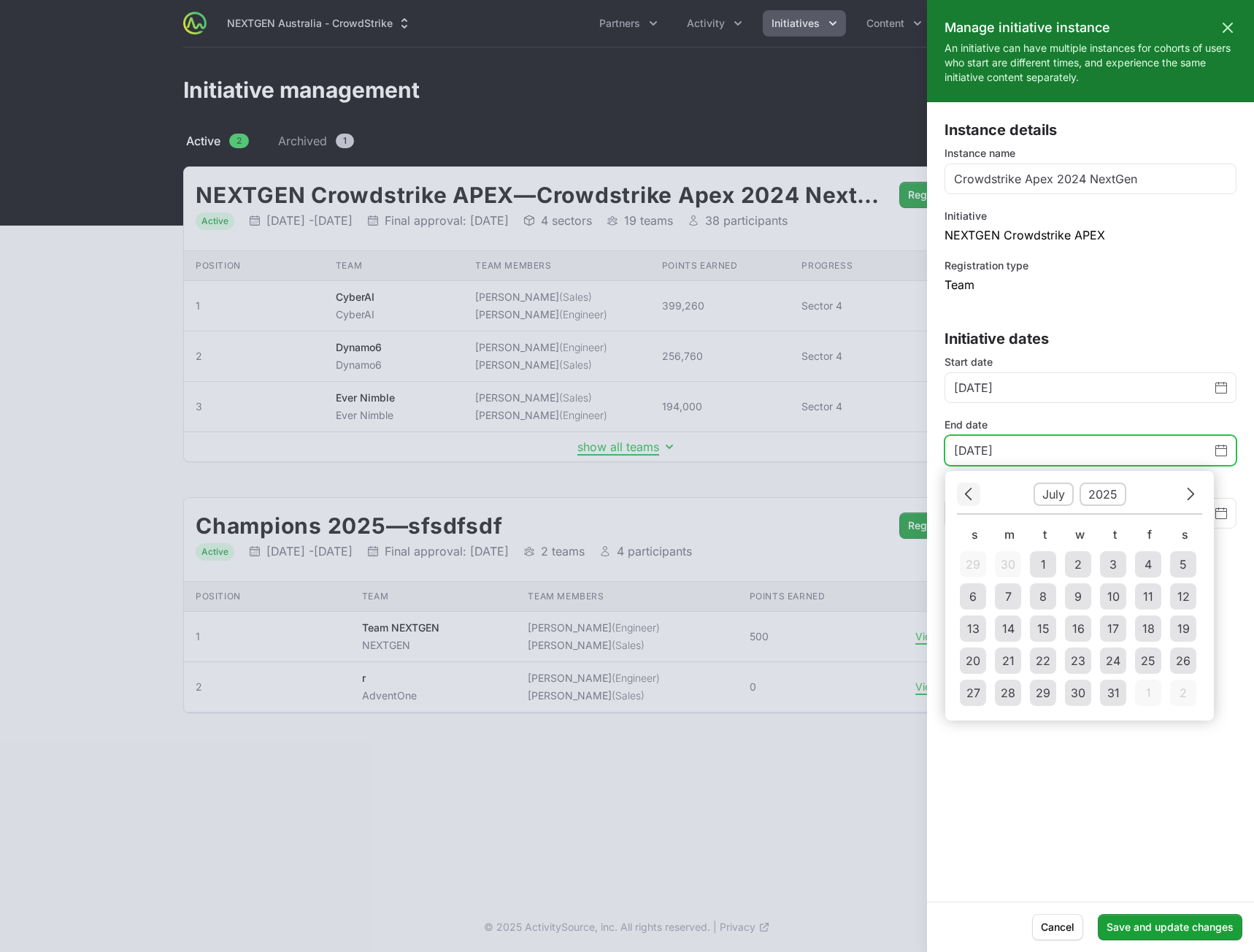
click at [970, 495] on icon "Choose date" at bounding box center [968, 494] width 9 height 19
click at [1044, 601] on div "8" at bounding box center [1043, 596] width 7 height 18
type input "[DATE]"
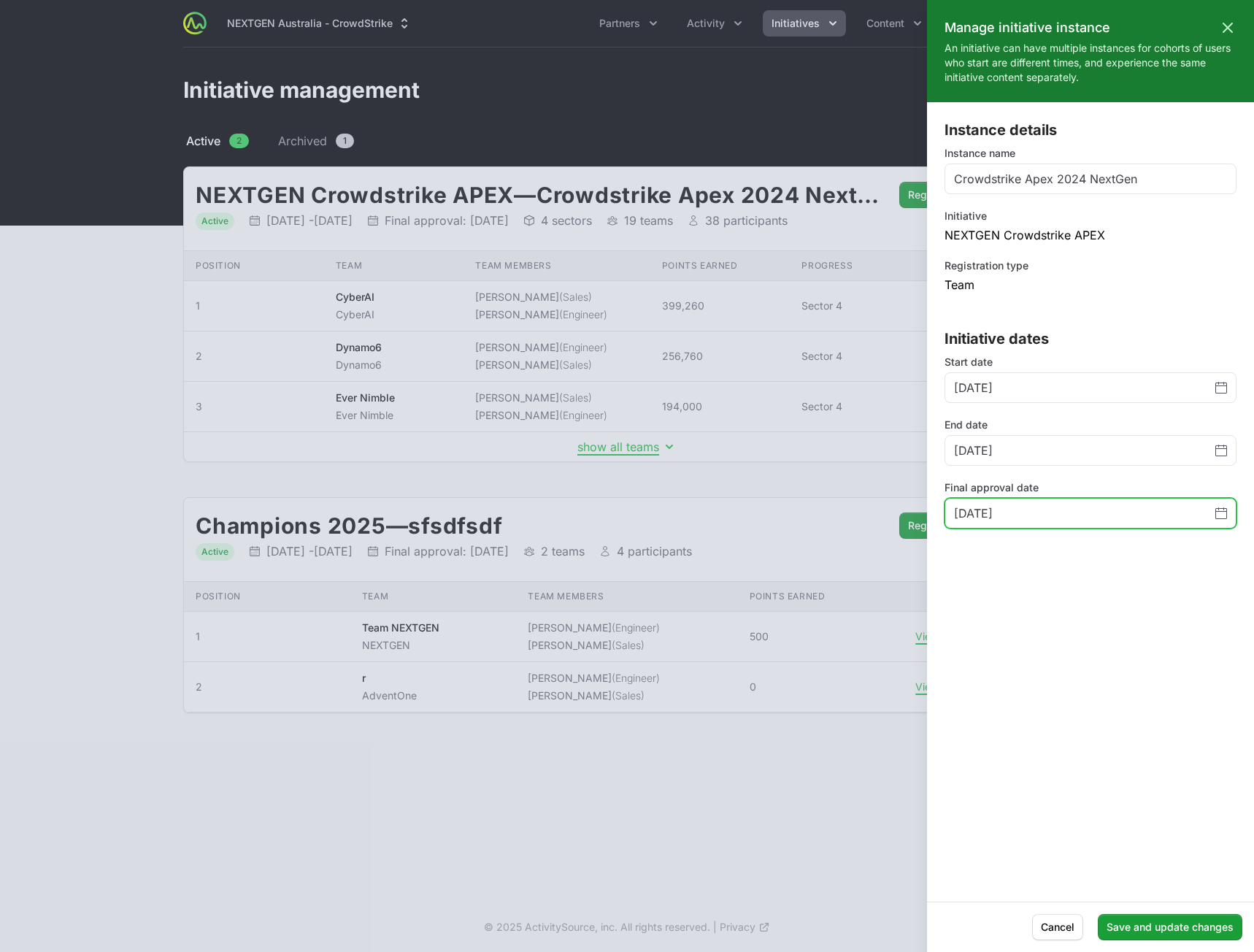
click at [1222, 514] on icon "Change date, January 16, 2026" at bounding box center [1221, 513] width 11 height 11
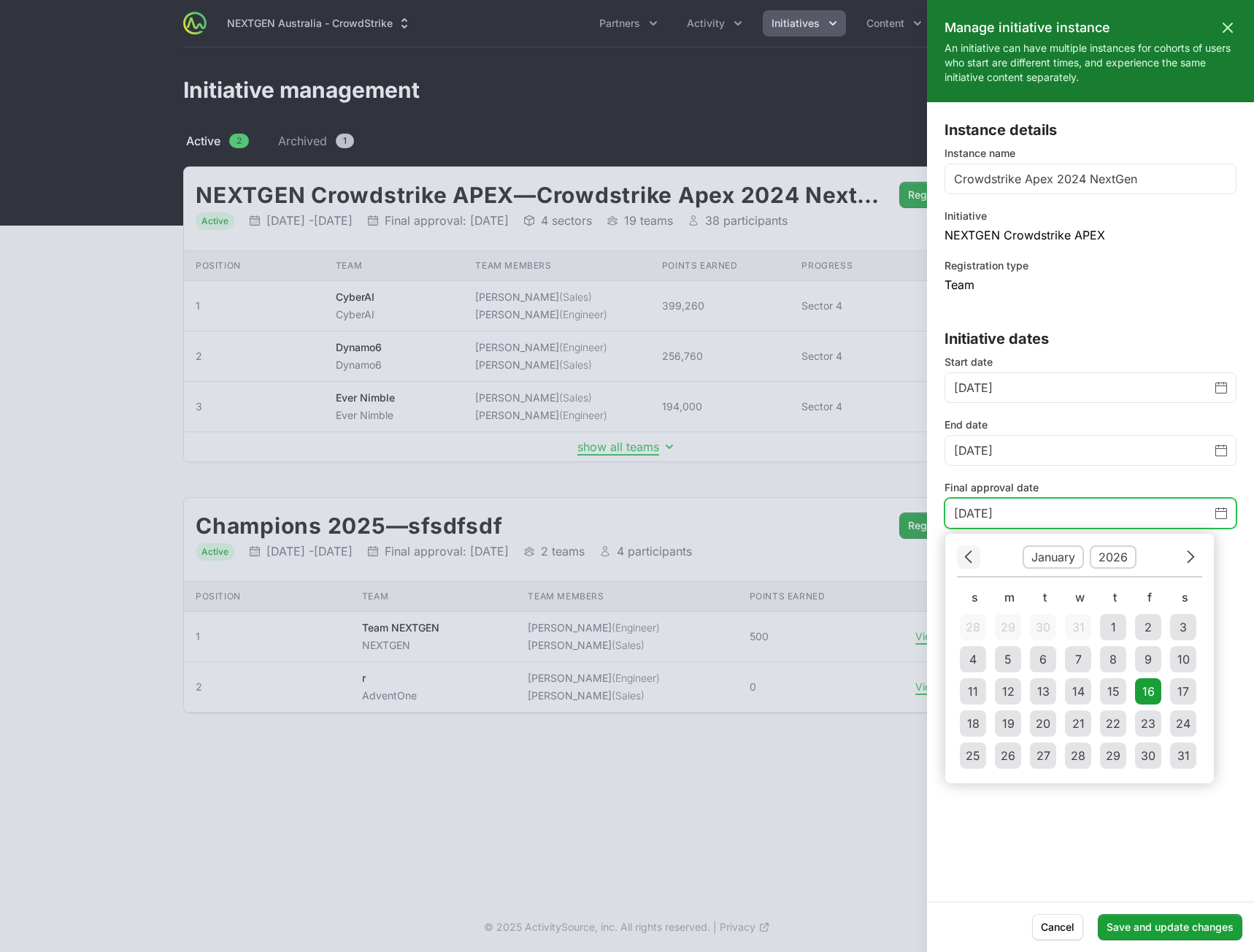
click at [970, 560] on icon "Choose date" at bounding box center [968, 556] width 9 height 19
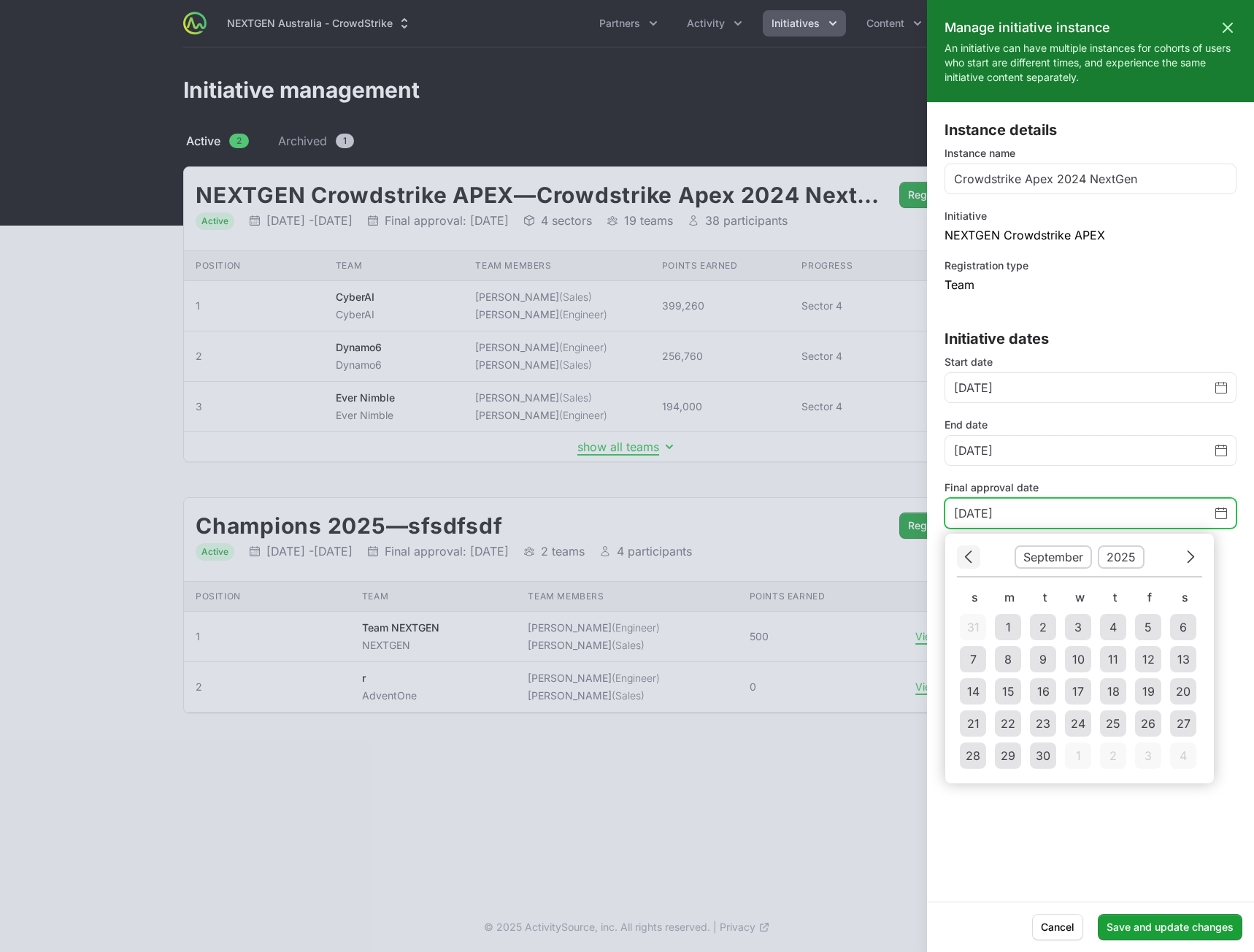
click at [970, 560] on icon "Choose date" at bounding box center [968, 556] width 9 height 19
click at [969, 560] on icon "Choose date" at bounding box center [968, 556] width 9 height 19
click at [1083, 660] on td "11" at bounding box center [1078, 659] width 26 height 26
type input "[DATE]"
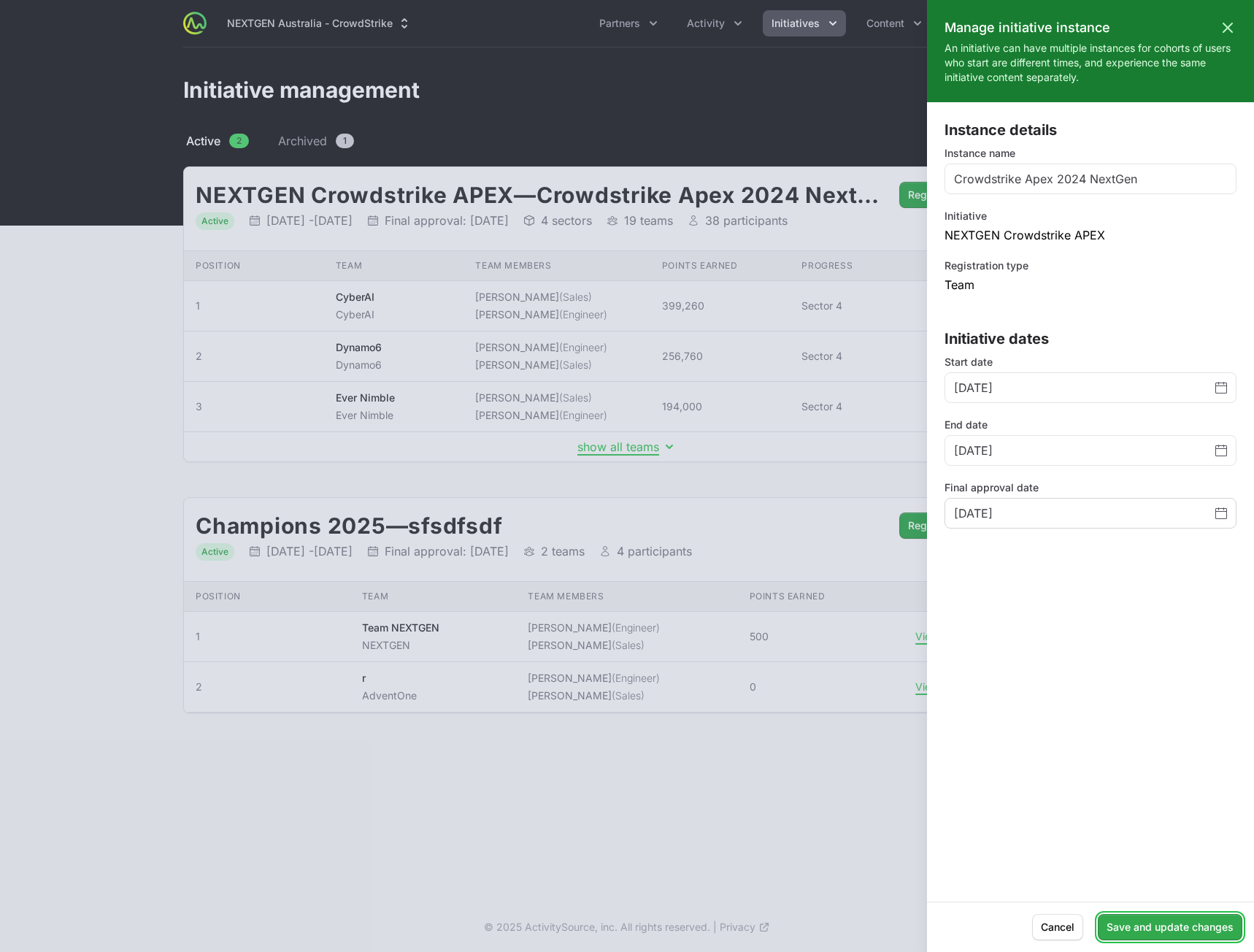
click at [1170, 921] on button "Save and update changes" at bounding box center [1170, 927] width 145 height 26
type input "[DATE]"
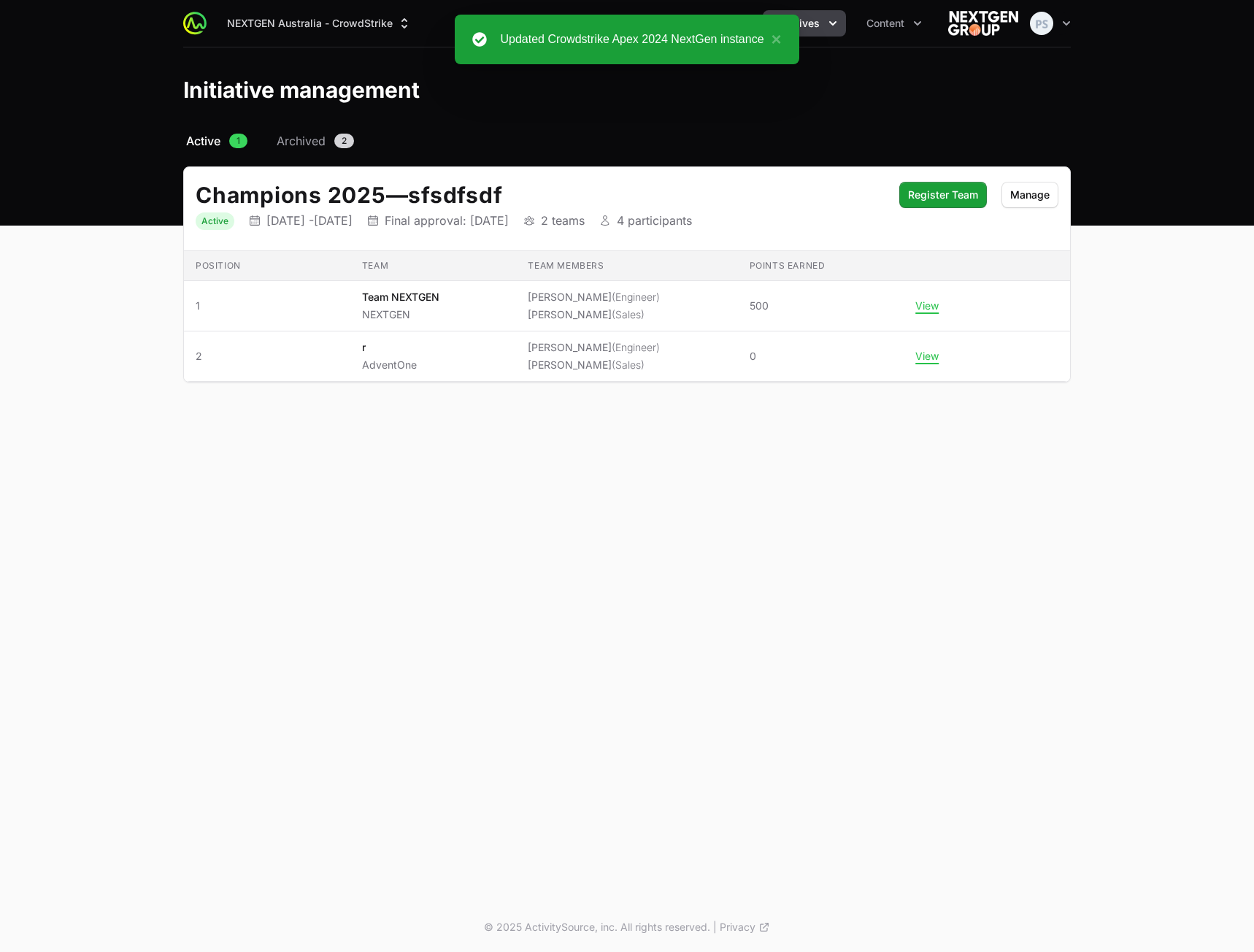
click at [883, 621] on div "NEXTGEN Australia - CrowdStrike Partners Activity Initiatives Content Open user…" at bounding box center [627, 451] width 1254 height 902
click at [321, 128] on header "Initiative management" at bounding box center [627, 89] width 1254 height 84
click at [314, 134] on span "Archived" at bounding box center [301, 141] width 49 height 18
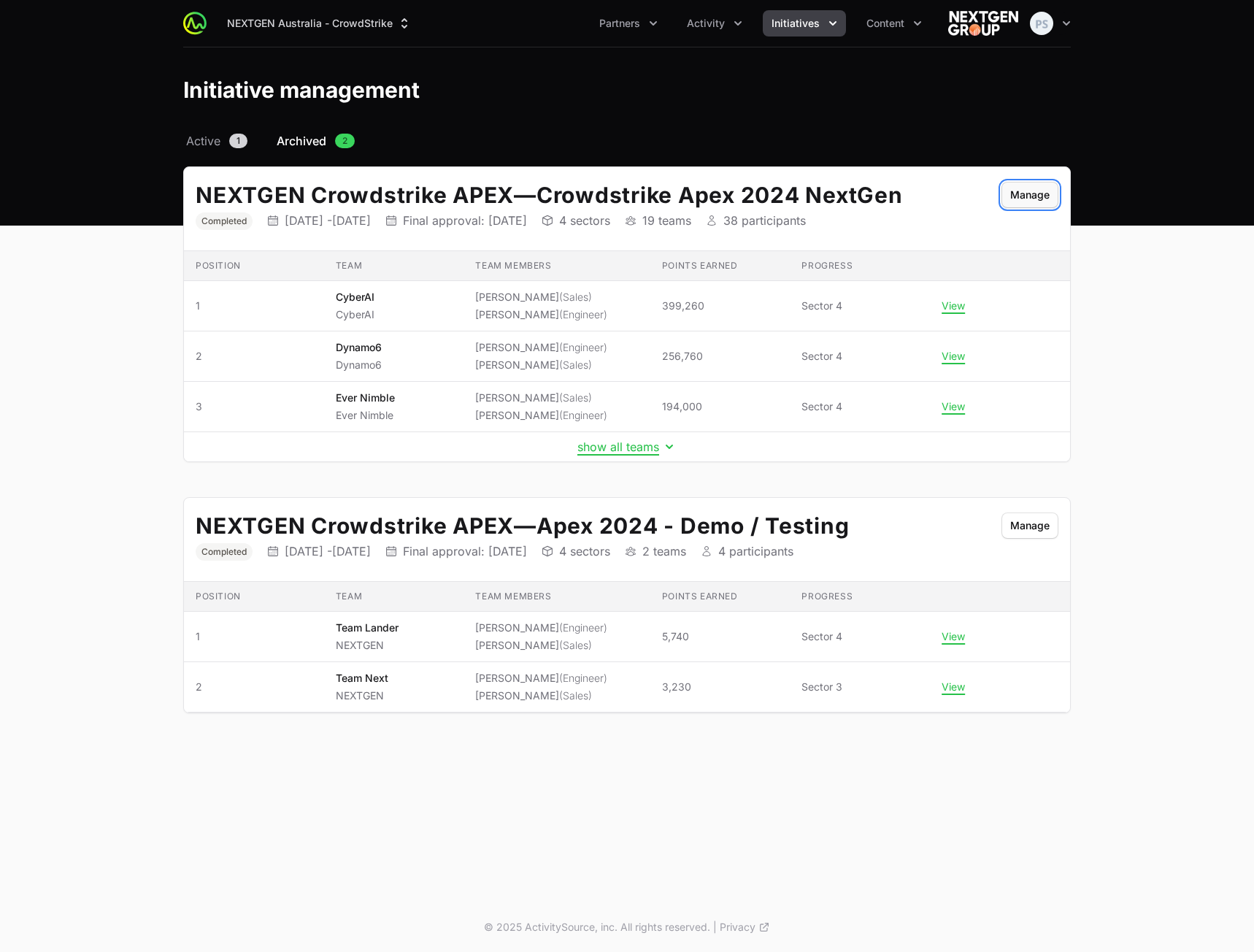
click at [1007, 193] on button "Manage" at bounding box center [1030, 195] width 57 height 26
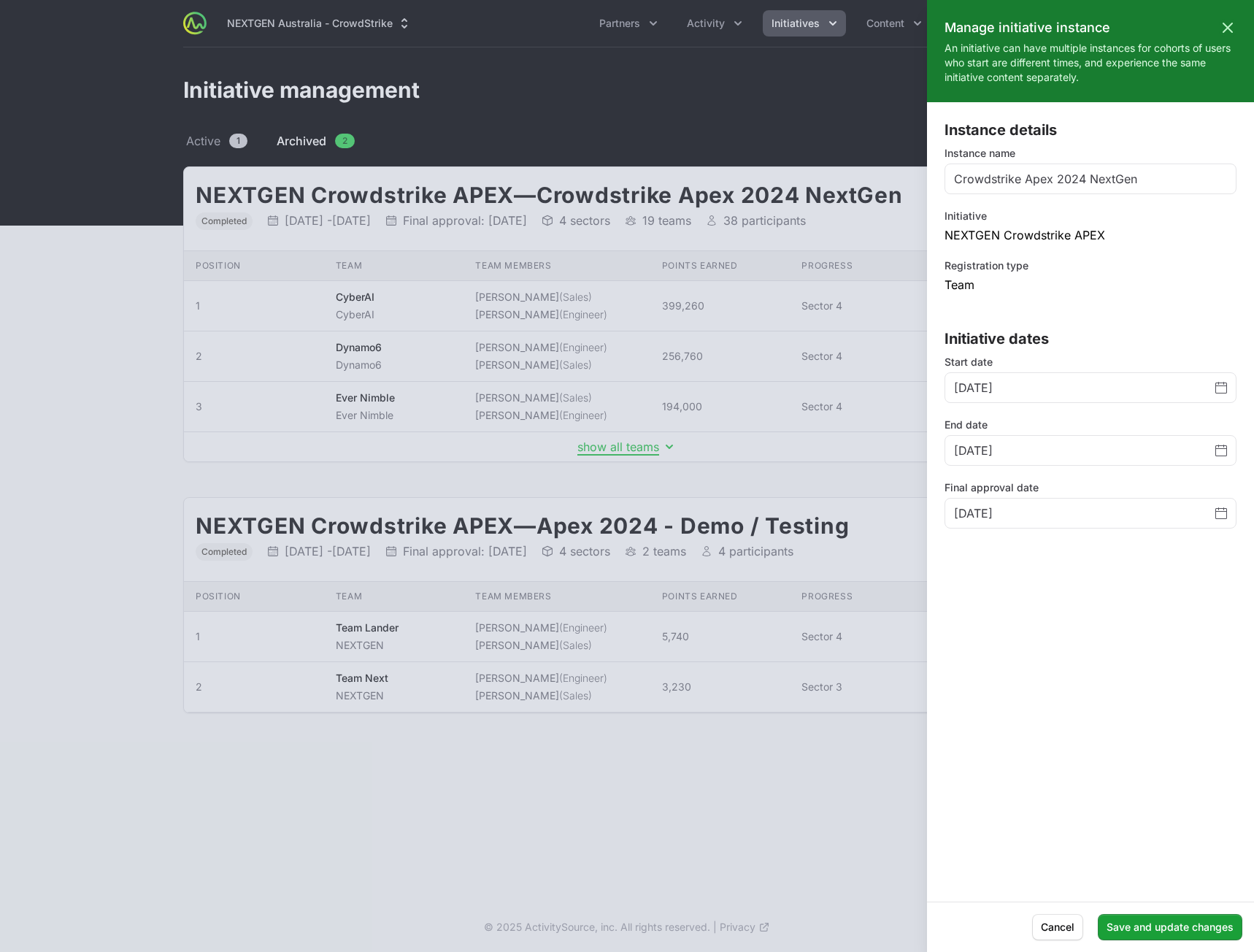
click at [518, 791] on div at bounding box center [627, 476] width 1254 height 952
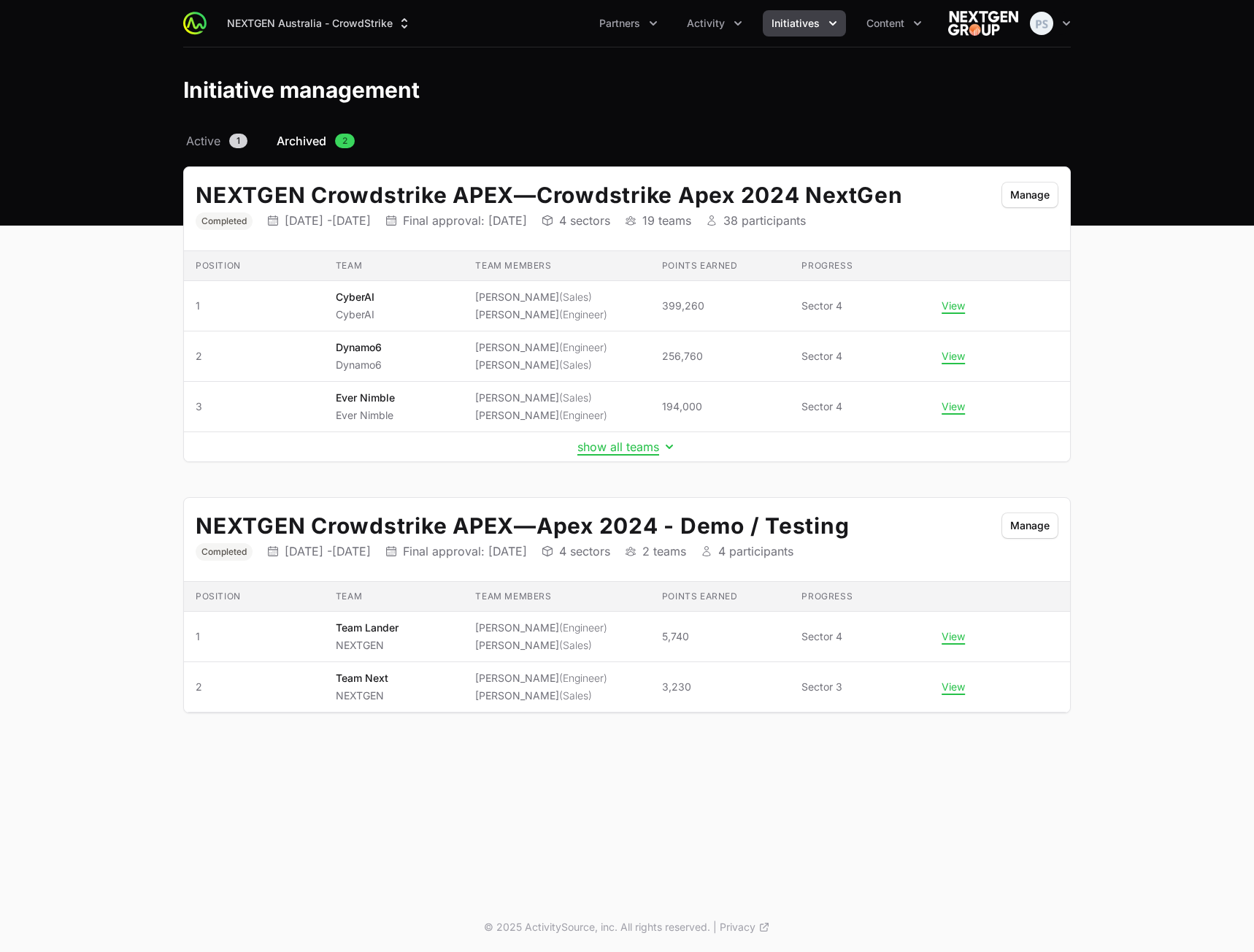
click at [1248, 280] on main "Select a tab Active Archived Active 1 Archived 2 NEXTGEN Crowdstrike APEX — Cro…" at bounding box center [627, 440] width 1254 height 617
click at [1193, 434] on main "Select a tab Active Archived Active 1 Archived 2 NEXTGEN Crowdstrike APEX — Cro…" at bounding box center [627, 440] width 1254 height 617
